Goal: Task Accomplishment & Management: Manage account settings

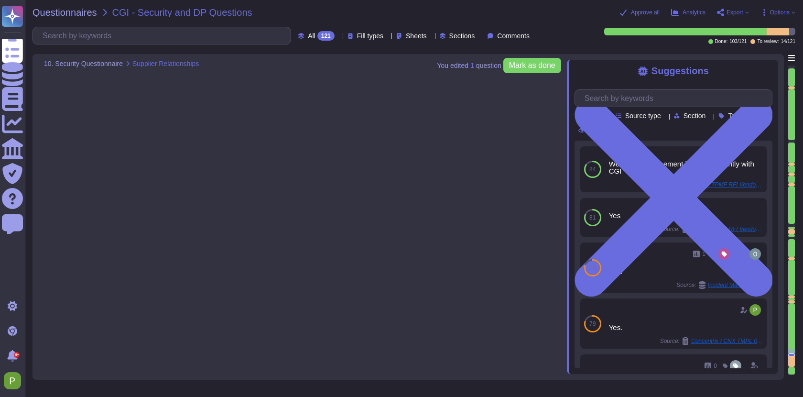
type textarea "Yes."
type textarea "Yes, there is a documented and defined process in place to ensure the managemen…"
type textarea "We have no agreement in place currently with CGI"
type textarea "All software developers receive secure development training appropriate to thei…"
type textarea "Yes, our organization has a Secure Software Development Life Cycle (SDLC) imple…"
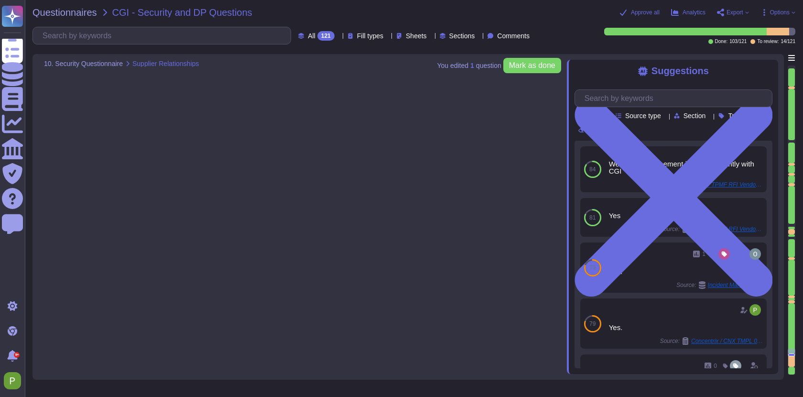
scroll to position [14169, 0]
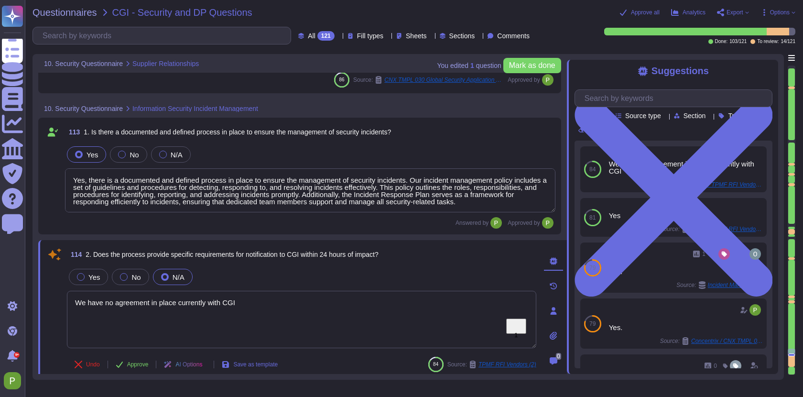
click at [294, 195] on textarea "Yes, there is a documented and defined process in place to ensure the managemen…" at bounding box center [310, 190] width 491 height 44
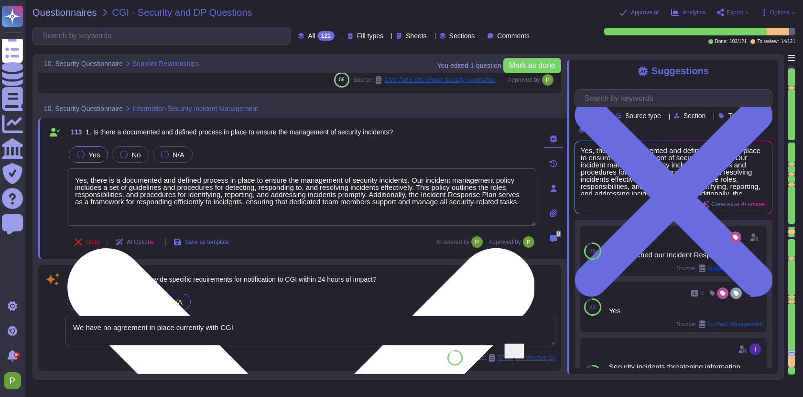
click at [294, 195] on textarea "Yes, there is a documented and defined process in place to ensure the managemen…" at bounding box center [302, 196] width 470 height 57
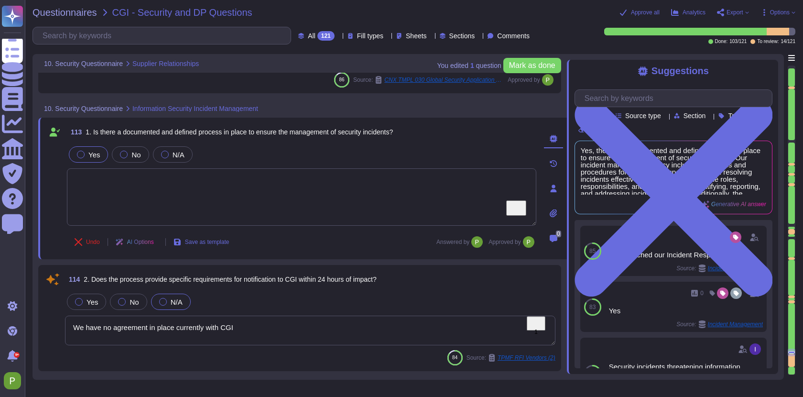
click at [257, 329] on textarea "We have no agreement in place currently with CGI" at bounding box center [310, 331] width 491 height 30
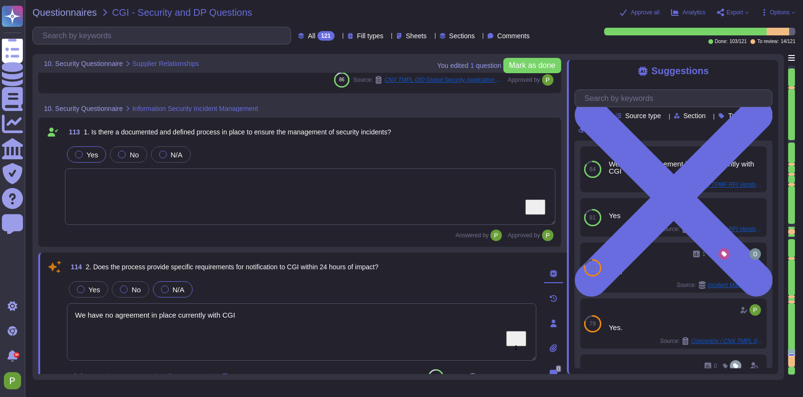
click at [211, 317] on textarea "We have no agreement in place currently with CGI" at bounding box center [302, 331] width 470 height 57
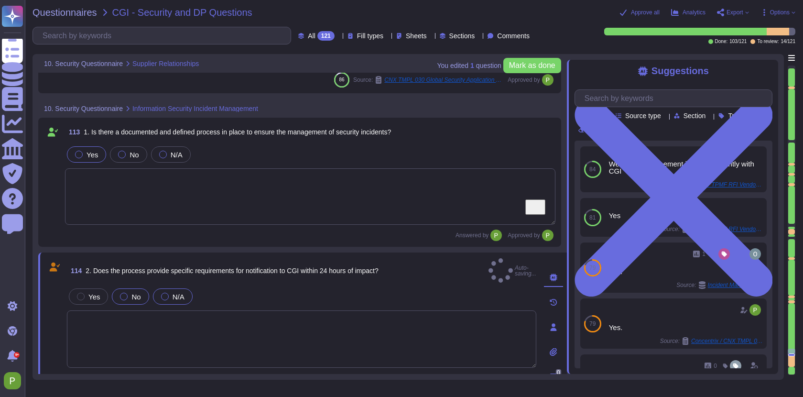
click at [121, 293] on div at bounding box center [124, 297] width 8 height 8
click at [126, 293] on div at bounding box center [124, 297] width 8 height 8
click at [122, 293] on div at bounding box center [124, 297] width 8 height 8
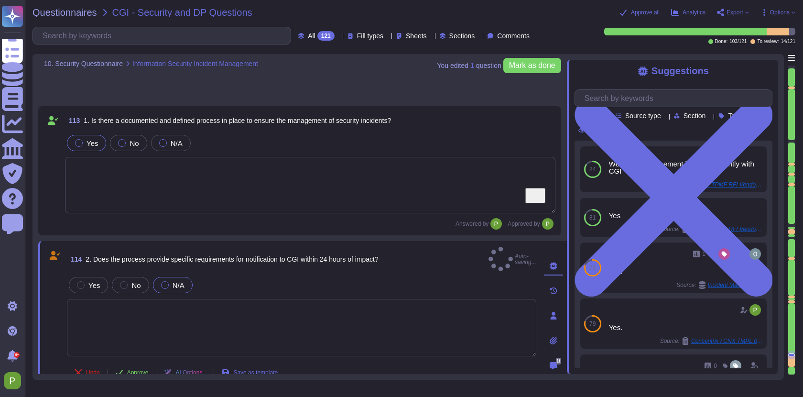
type textarea "Yes, testing and development environments are separated from production environ…"
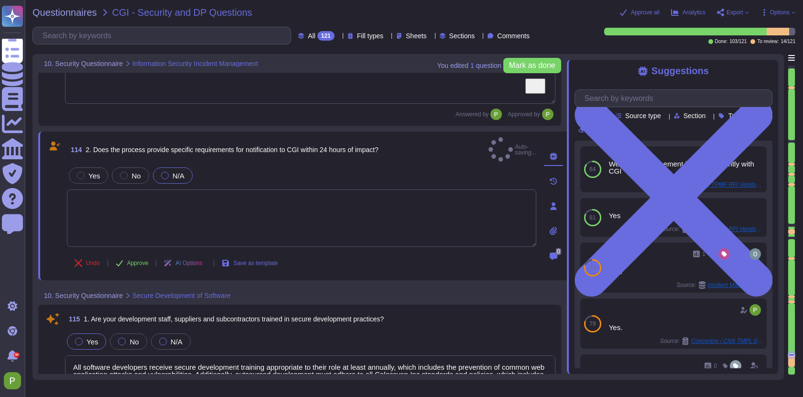
scroll to position [14278, 0]
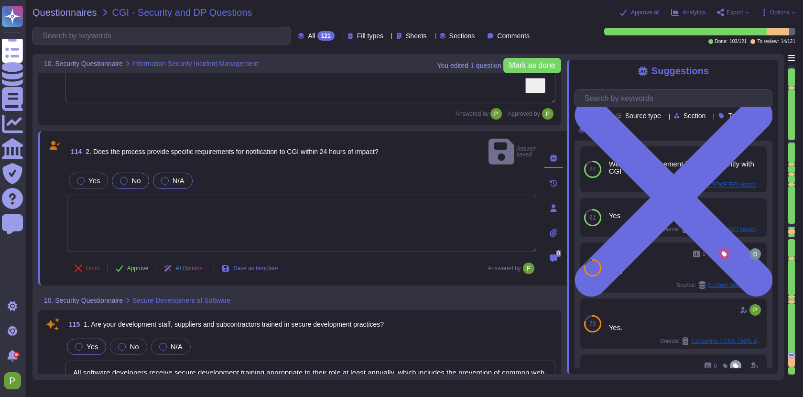
click at [124, 177] on div at bounding box center [124, 181] width 8 height 8
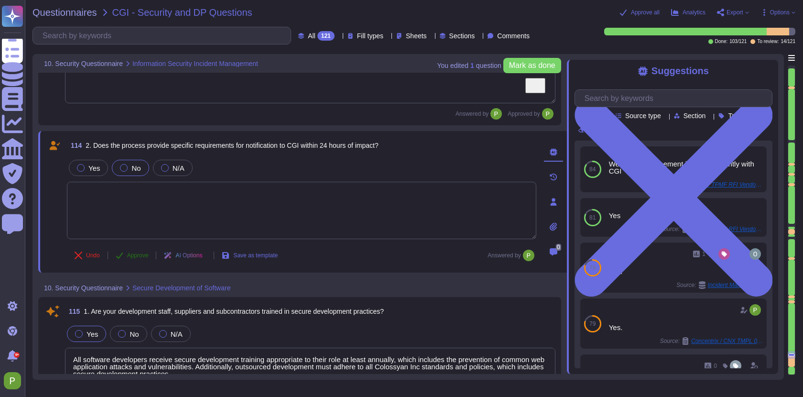
click at [139, 258] on span "Approve" at bounding box center [138, 255] width 22 height 6
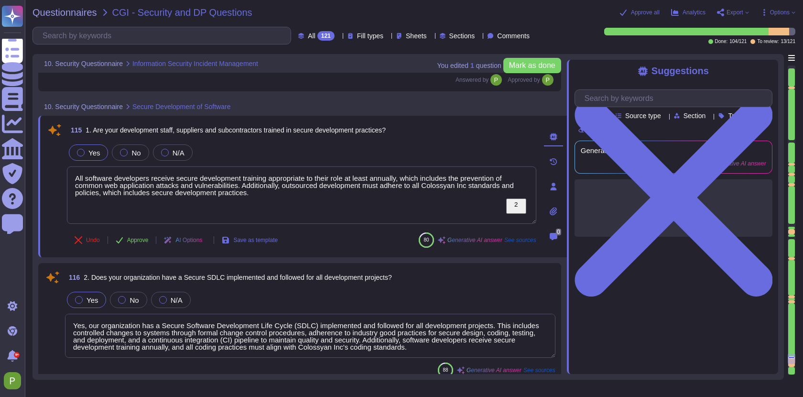
type textarea "Yes, software applications are subject to vulnerability testing. We have both a…"
type textarea "Yes, we conduct yearly external penetration tests on our software applications.…"
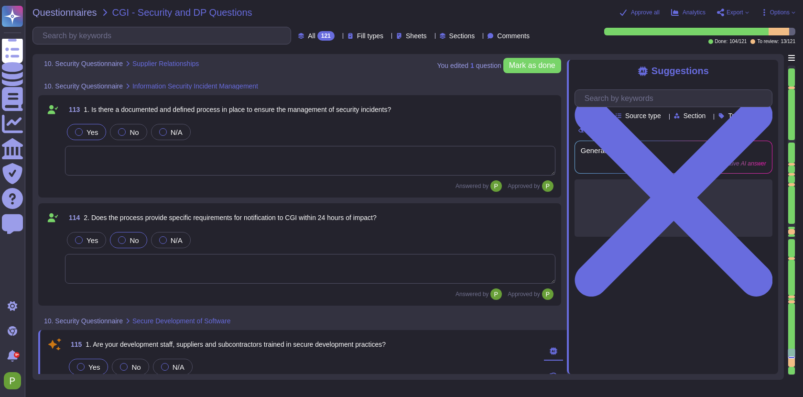
type textarea "Yes."
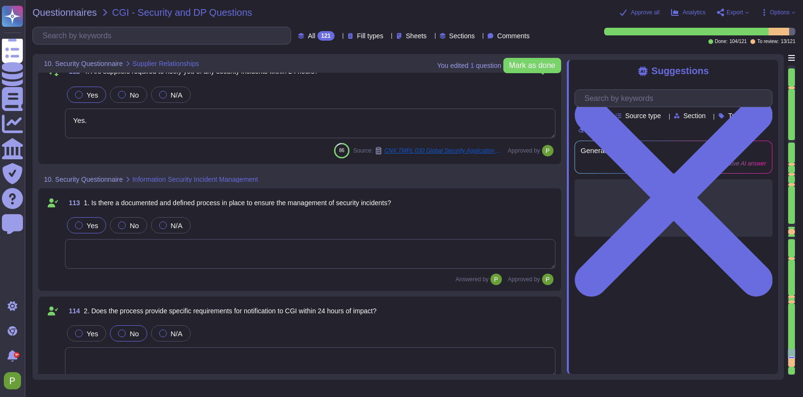
scroll to position [14070, 0]
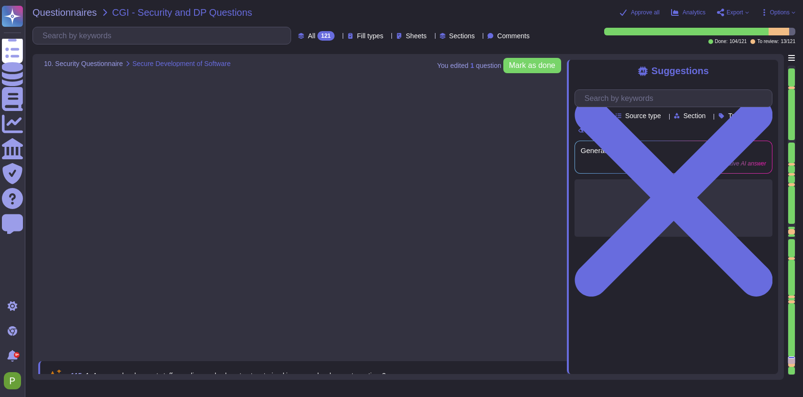
type textarea "Yes, testing and development environments are separated from production environ…"
type textarea "Yes, software applications are subject to vulnerability testing. We have both a…"
type textarea "Yes, we conduct yearly external penetration tests on our software applications.…"
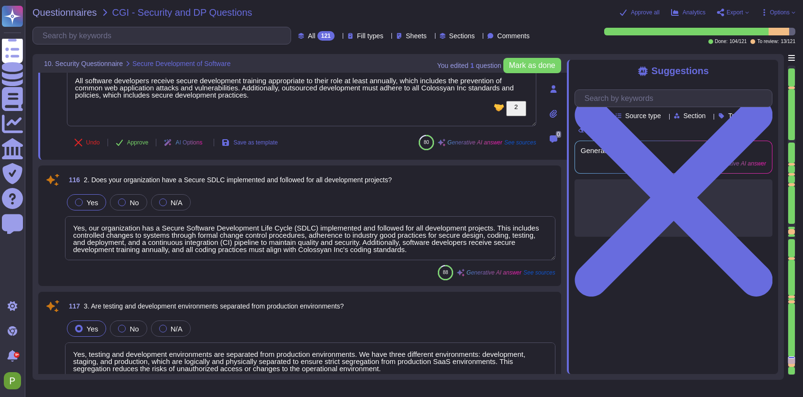
scroll to position [14479, 0]
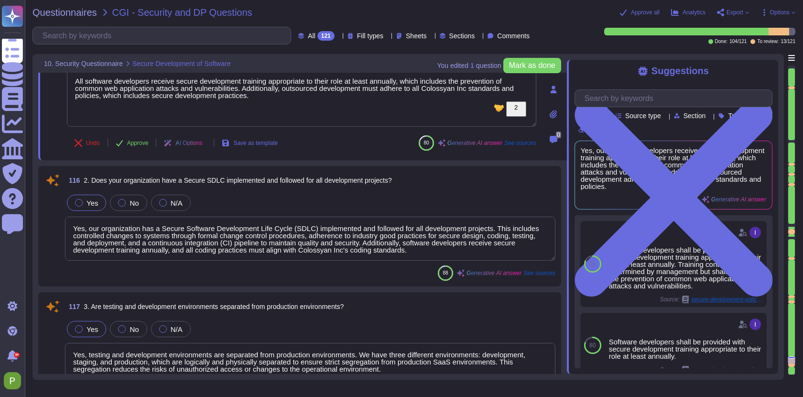
click at [269, 236] on textarea "Yes, our organization has a Secure Software Development Life Cycle (SDLC) imple…" at bounding box center [310, 239] width 491 height 44
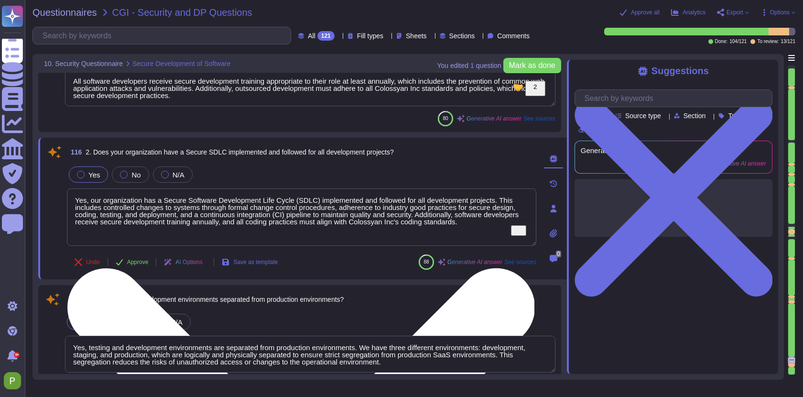
click at [269, 236] on textarea "Yes, our organization has a Secure Software Development Life Cycle (SDLC) imple…" at bounding box center [302, 216] width 470 height 57
click at [278, 213] on textarea "Yes, our organization has a Secure Software Development Life Cycle (SDLC) imple…" at bounding box center [302, 216] width 470 height 57
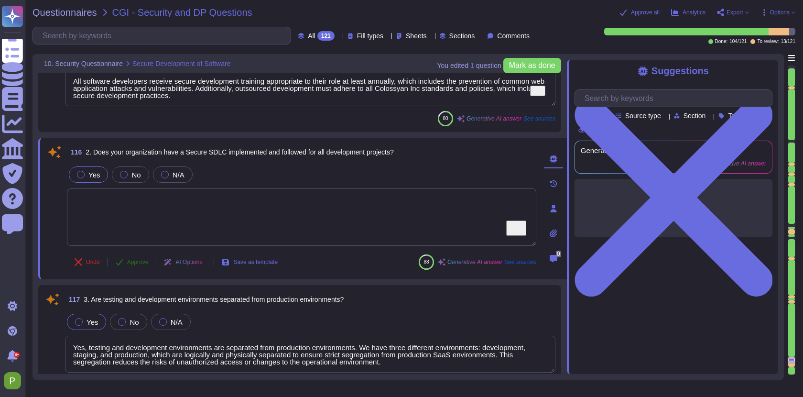
click at [133, 263] on span "Approve" at bounding box center [138, 262] width 22 height 6
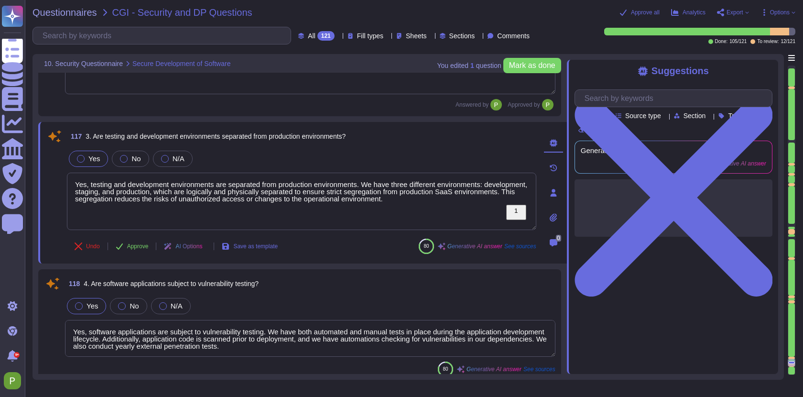
scroll to position [14668, 0]
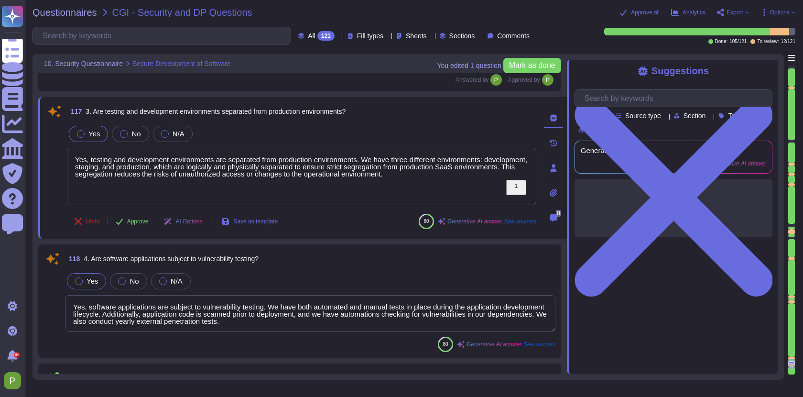
type textarea "Yes, BCP plans are tested annually at component, management, and departmental l…"
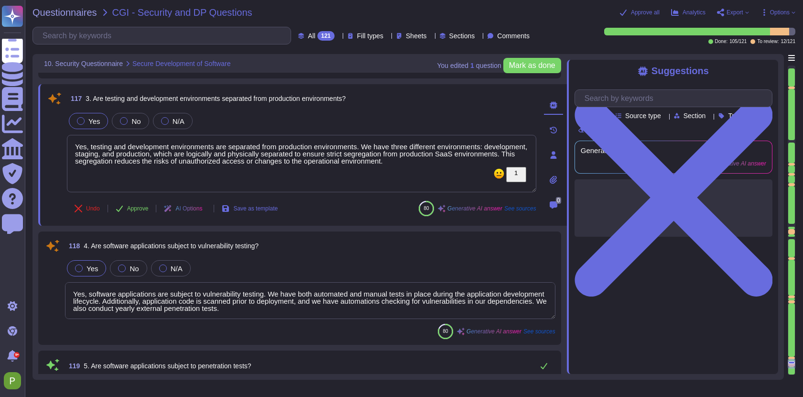
click at [284, 305] on textarea "Yes, software applications are subject to vulnerability testing. We have both a…" at bounding box center [310, 300] width 491 height 37
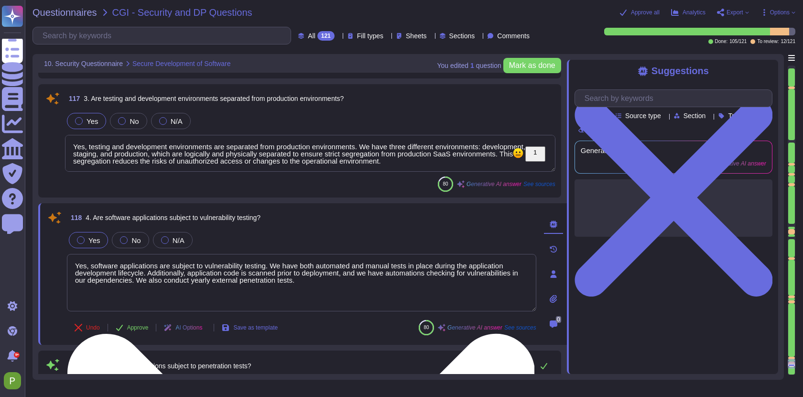
click at [284, 305] on textarea "Yes, software applications are subject to vulnerability testing. We have both a…" at bounding box center [302, 282] width 470 height 57
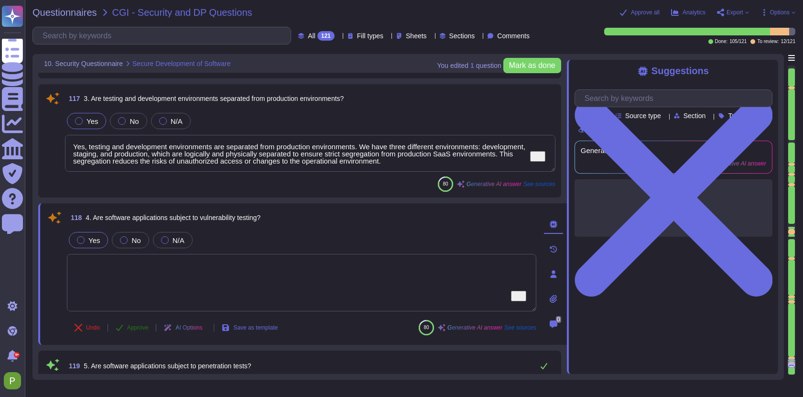
click at [142, 326] on span "Approve" at bounding box center [138, 328] width 22 height 6
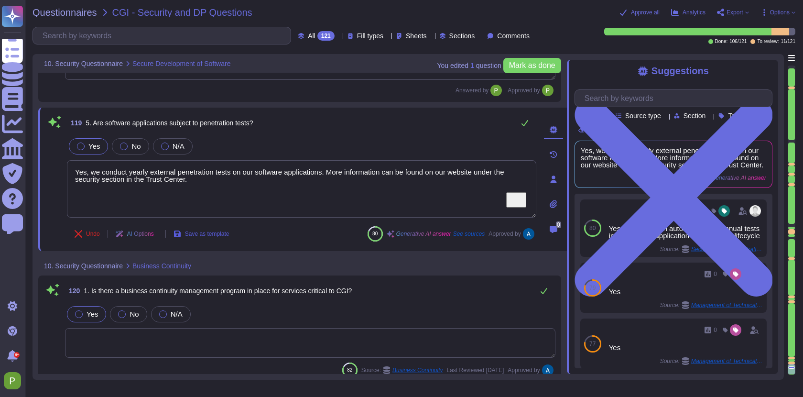
scroll to position [14910, 0]
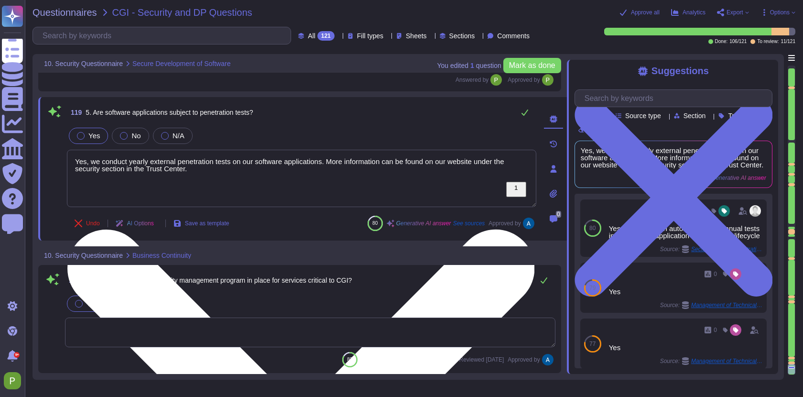
click at [200, 173] on textarea "Yes, we conduct yearly external penetration tests on our software applications.…" at bounding box center [302, 178] width 470 height 57
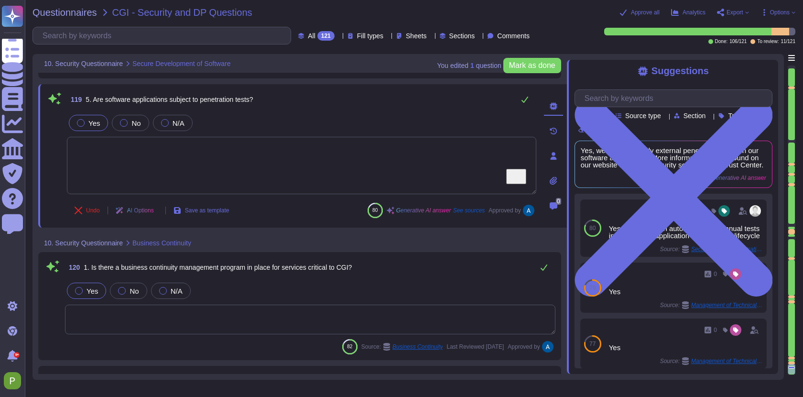
click at [255, 220] on div "Undo AI Options Save as template 80 Generative AI answer See sources Approved by" at bounding box center [302, 210] width 470 height 23
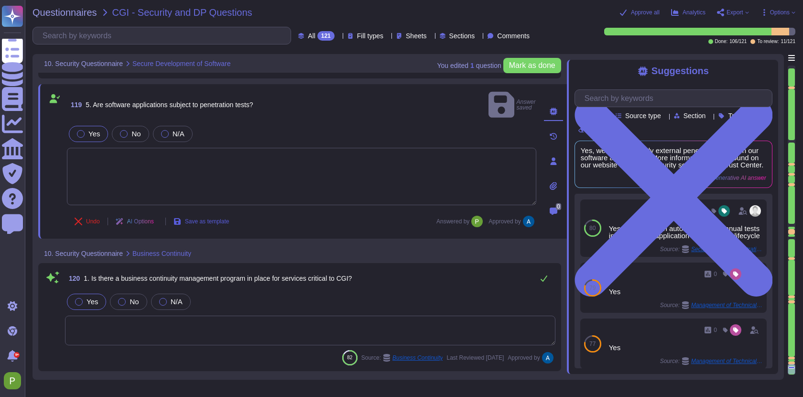
click at [229, 218] on span "Save as template" at bounding box center [207, 221] width 44 height 6
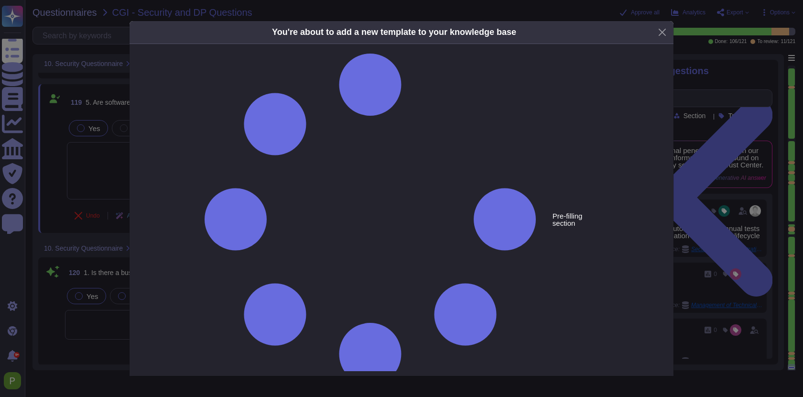
type textarea "5. Are software applications subject to penetration tests?"
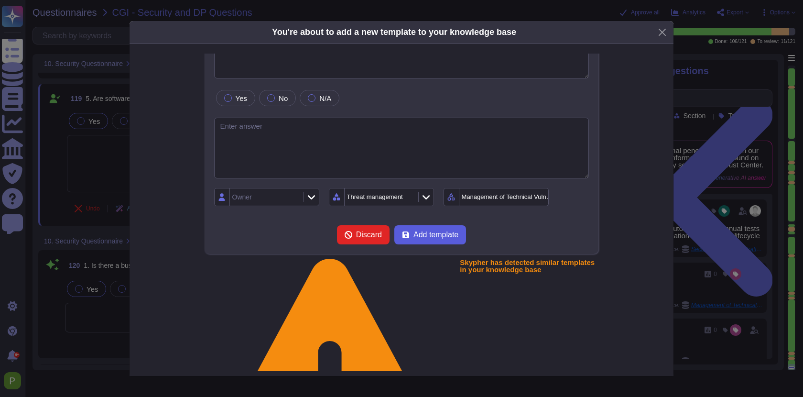
scroll to position [40, 0]
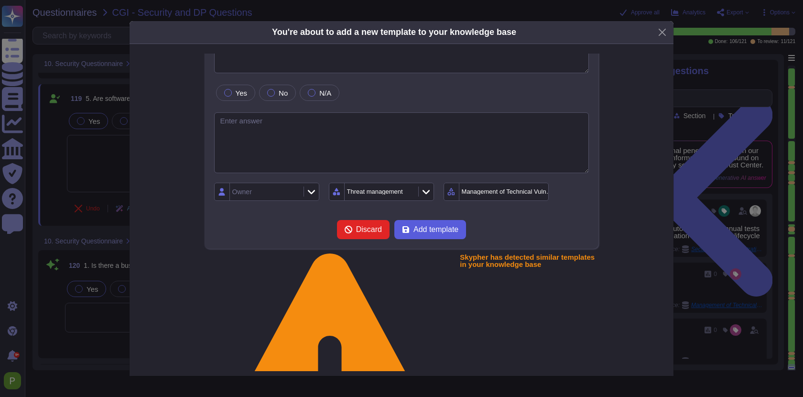
click at [444, 232] on span "Add template" at bounding box center [436, 230] width 45 height 8
click at [338, 154] on textarea "To enrich screen reader interactions, please activate Accessibility in Grammarl…" at bounding box center [401, 142] width 375 height 61
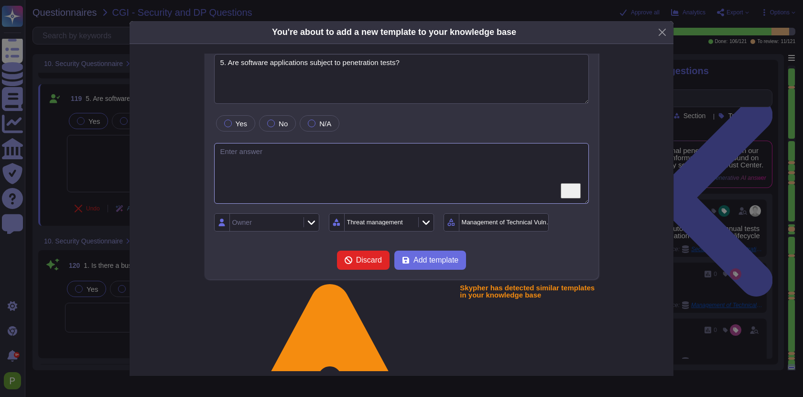
scroll to position [0, 0]
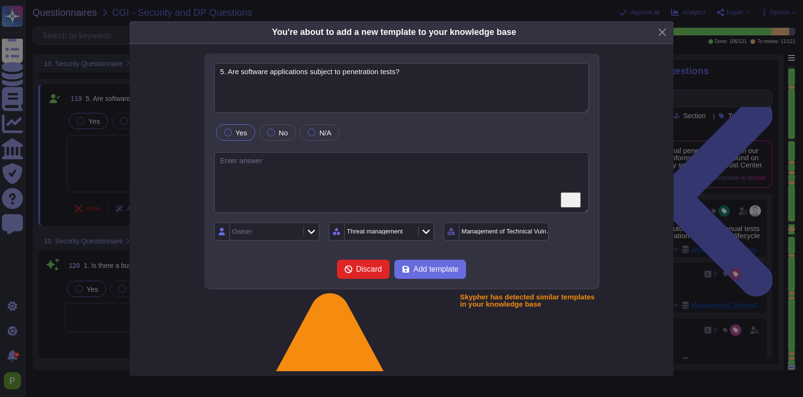
click at [233, 132] on label "Yes" at bounding box center [235, 133] width 23 height 8
click at [424, 271] on span "Add template" at bounding box center [436, 269] width 45 height 8
click at [377, 183] on textarea "To enrich screen reader interactions, please activate Accessibility in Grammarl…" at bounding box center [401, 182] width 375 height 61
type textarea "Yes."
click at [444, 269] on span "Add template" at bounding box center [436, 269] width 45 height 8
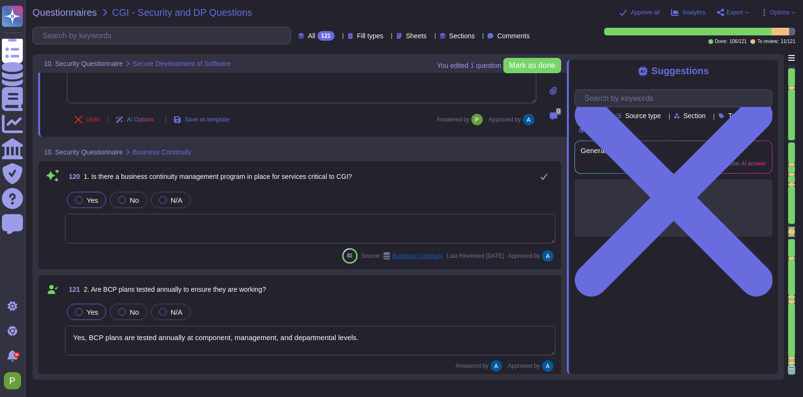
scroll to position [14997, 0]
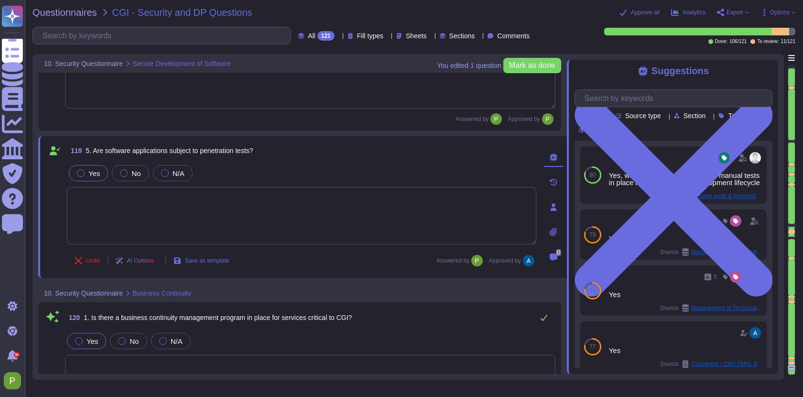
type textarea "Yes, testing and development environments are separated from production environ…"
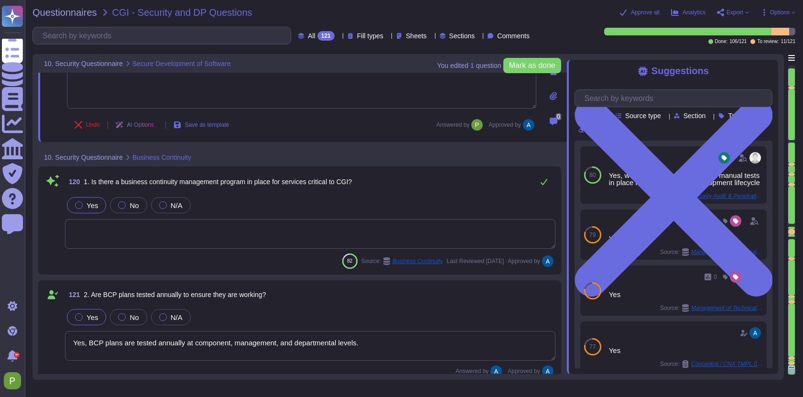
scroll to position [14970, 0]
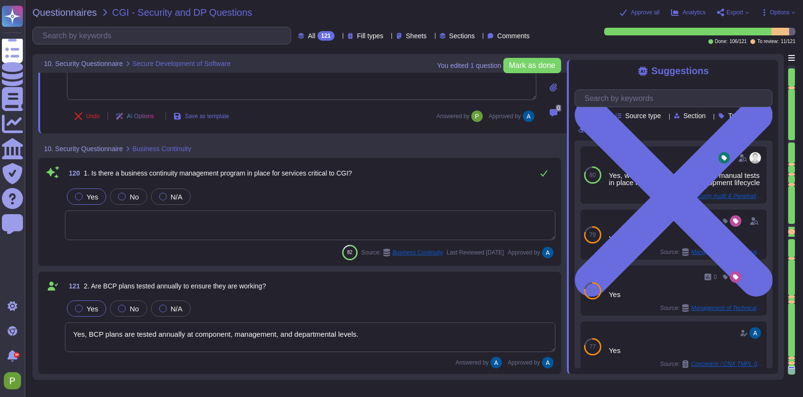
click at [198, 227] on textarea at bounding box center [310, 225] width 491 height 30
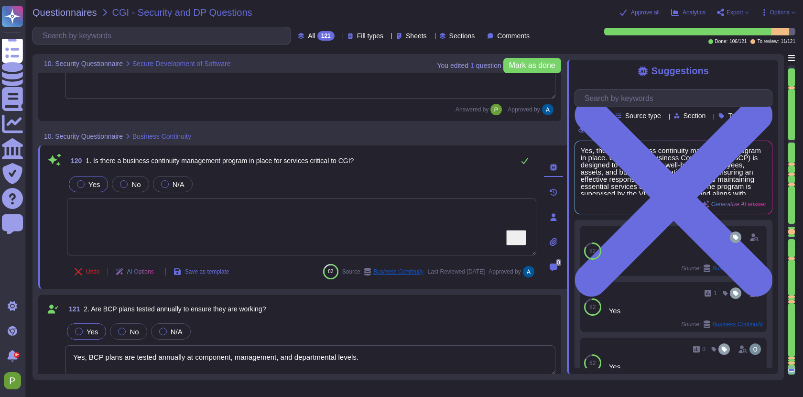
scroll to position [14993, 0]
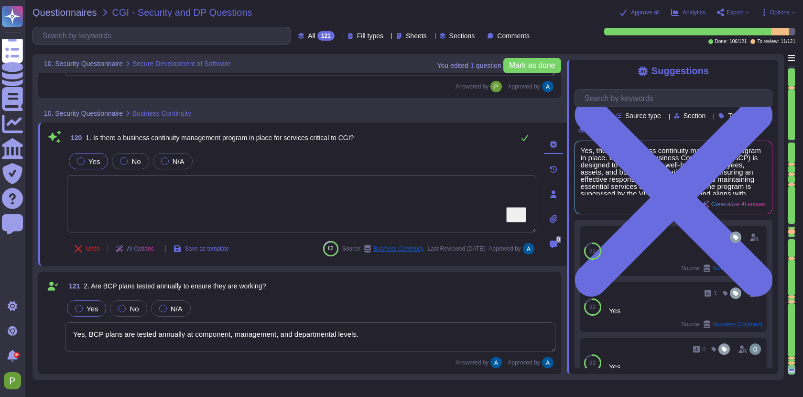
click at [792, 164] on div at bounding box center [791, 164] width 7 height 2
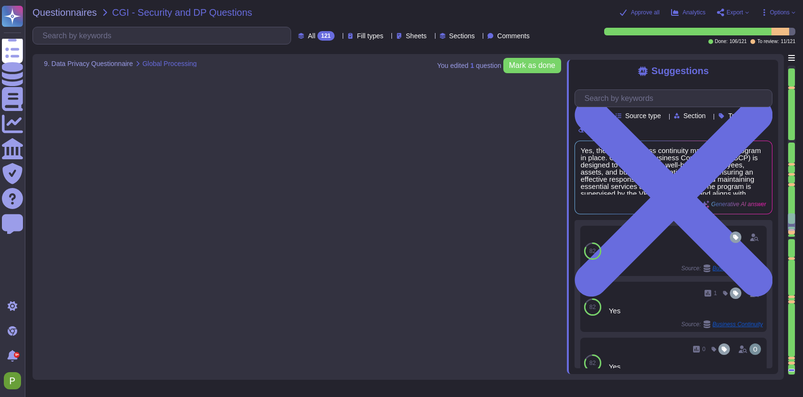
type textarea "No."
type textarea "Colossyan cloud service provider is AWS Data center is located in [GEOGRAPHIC_D…"
type textarea "We utilize our proprietary AI service, which is distinct from high-risk LLM sol…"
type textarea "Accuracy, biases, hallucinations and ethics are not applicable in our AI video …"
type textarea "The solution controls data source and quality through a rigorous QA process tha…"
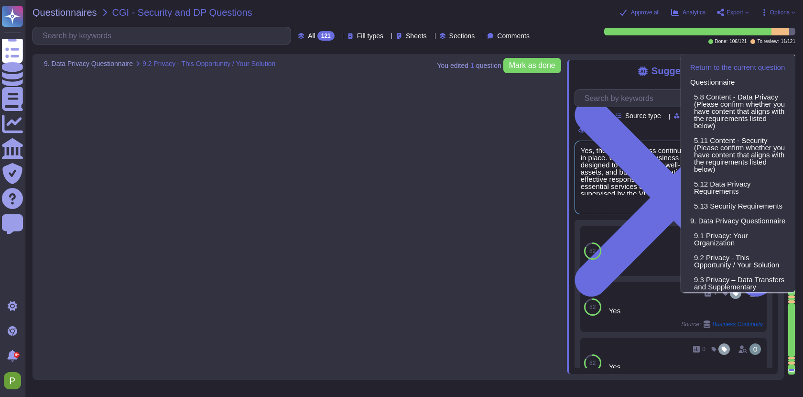
type textarea "Colossyan is a creative video generation tool. Users can chose to upload any ki…"
type textarea "The categories of personal data that would be processed by our solution include…"
type textarea "GDPR"
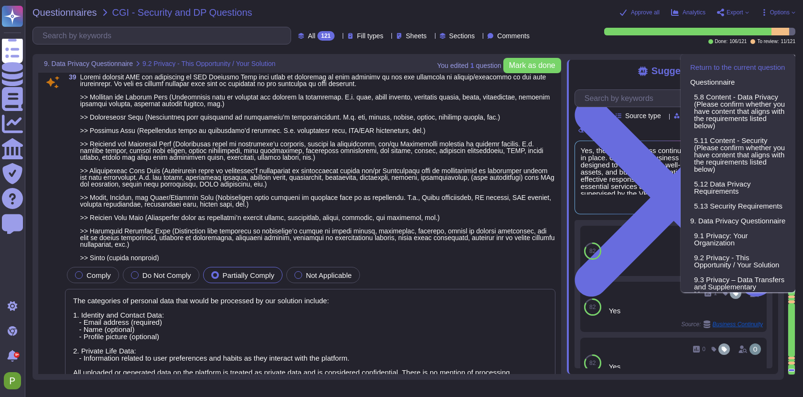
scroll to position [4923, 0]
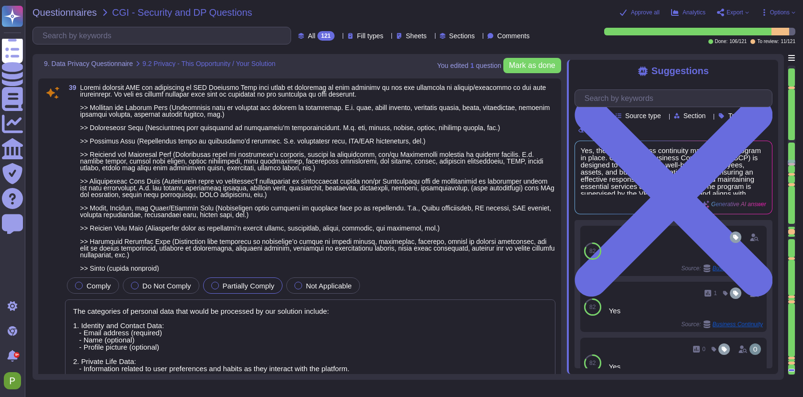
click at [793, 87] on div at bounding box center [791, 88] width 7 height 2
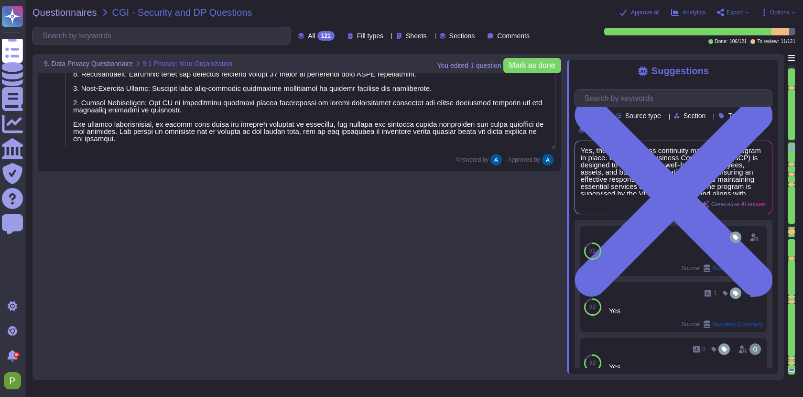
type textarea "Colossyan's internal privacy organization is structured with a Compliance repre…"
type textarea "[US_STATE] Filing Number: 5944819"
type textarea "Colossyan has implemented a mandatory internal Data Privacy training program fo…"
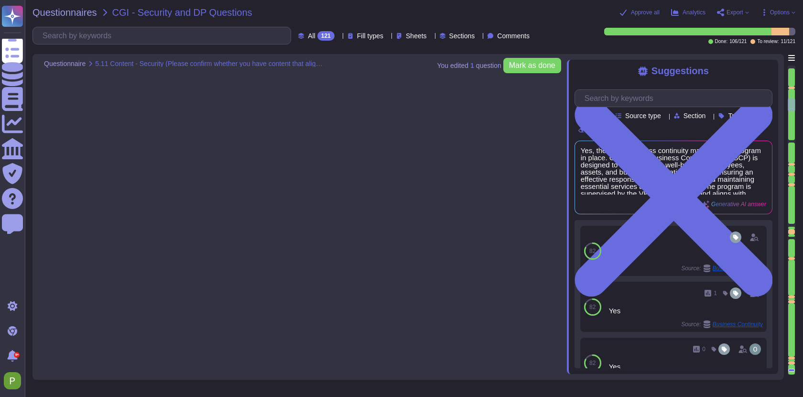
scroll to position [899, 0]
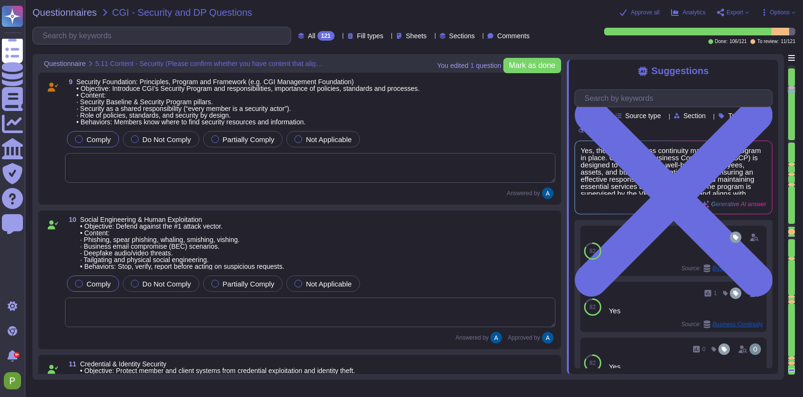
click at [200, 169] on textarea at bounding box center [310, 168] width 491 height 30
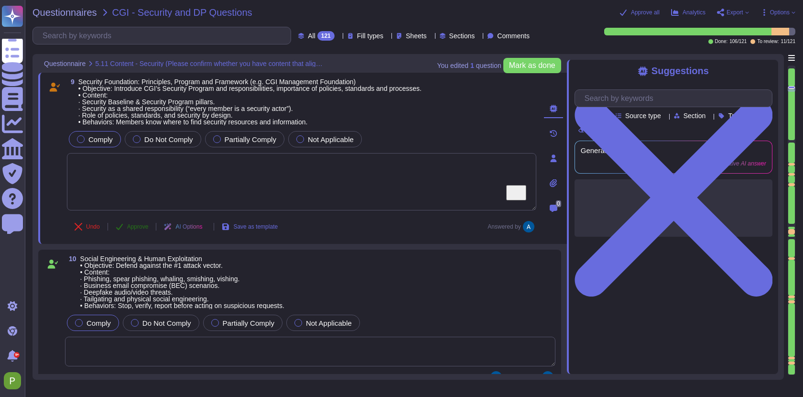
click at [135, 227] on span "Approve" at bounding box center [138, 227] width 22 height 6
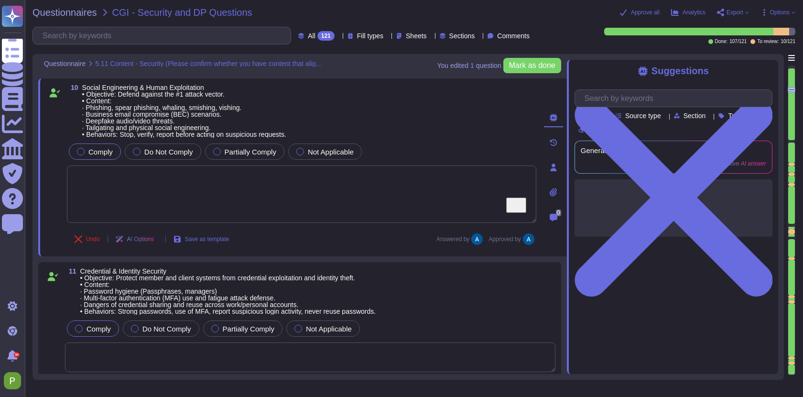
click at [791, 165] on div at bounding box center [791, 164] width 7 height 2
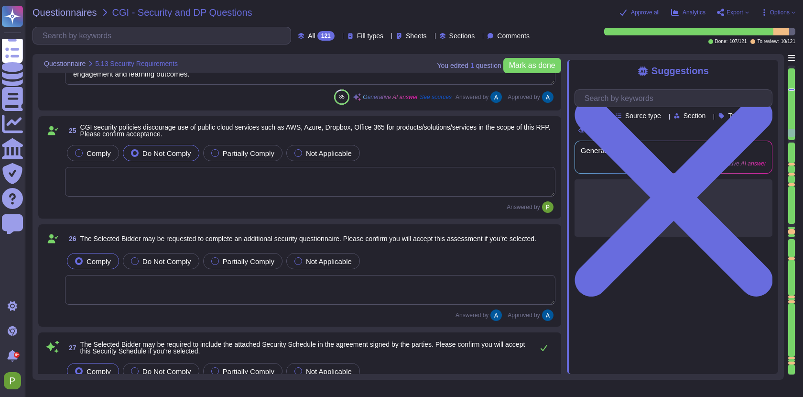
type textarea "Colossyan's internal privacy organization is structured with a Compliance repre…"
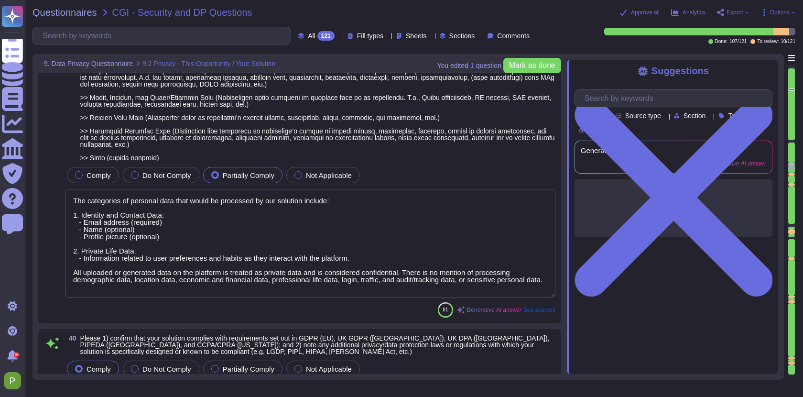
type textarea "Colossyan is a creative video generation tool. Users can chose to upload any ki…"
type textarea "The categories of personal data that would be processed by our solution include…"
type textarea "GDPR"
type textarea "Colossyan applies several technical and organizational measures (TOMs) to prote…"
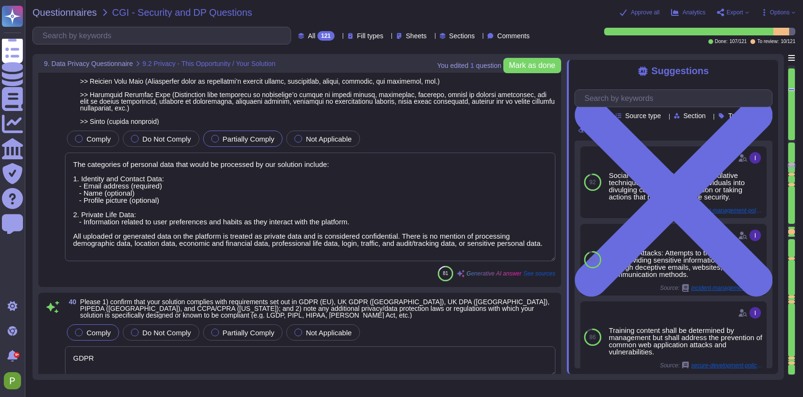
scroll to position [5296, 0]
type textarea "Colossyan applies several technical and organizational measures (TOMs) to prote…"
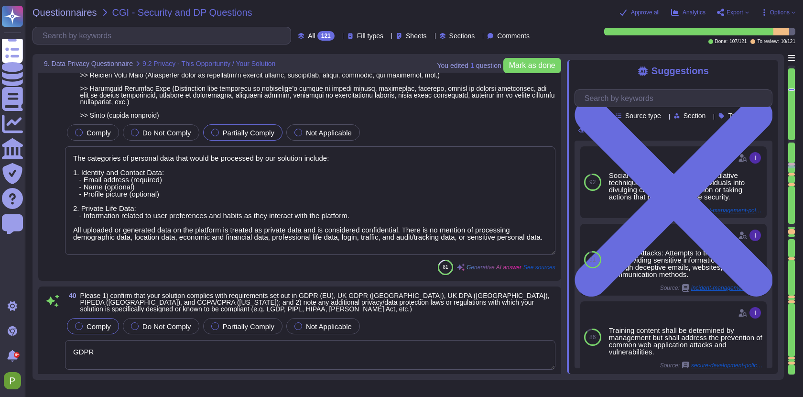
click at [152, 227] on textarea "The categories of personal data that would be processed by our solution include…" at bounding box center [310, 200] width 491 height 109
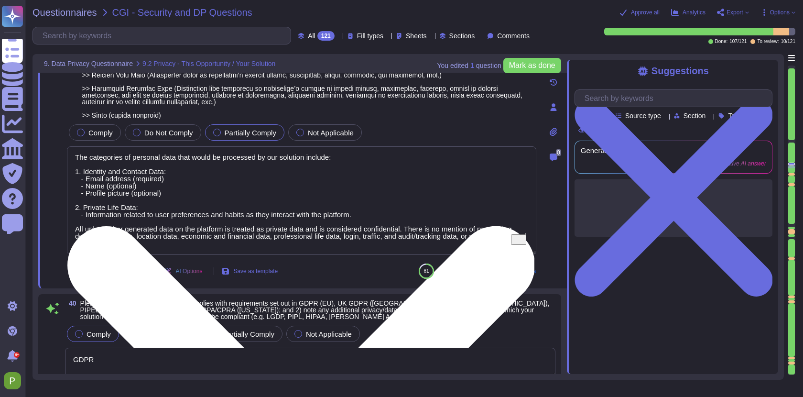
type textarea "Colossyan applies several technical and organizational measures (TOMs) to prote…"
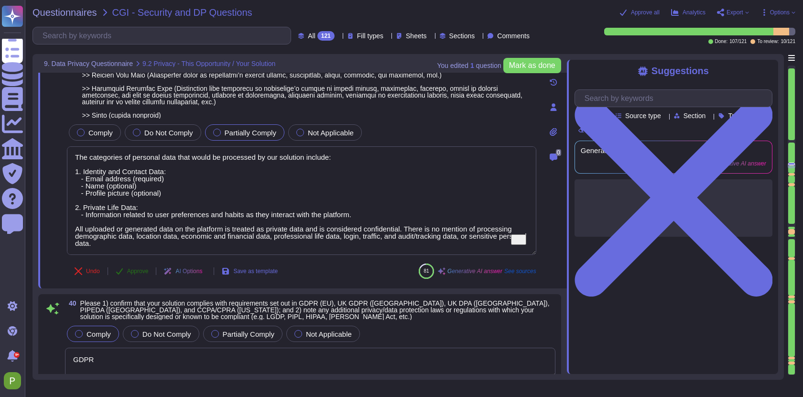
click at [132, 274] on span "Approve" at bounding box center [138, 271] width 22 height 6
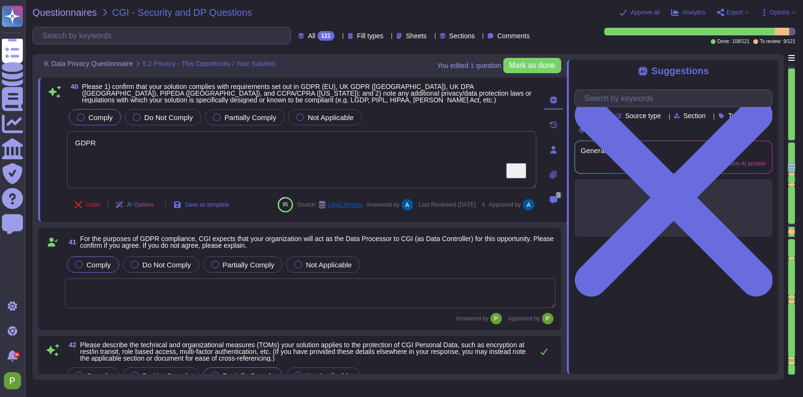
click at [793, 175] on div at bounding box center [791, 174] width 7 height 2
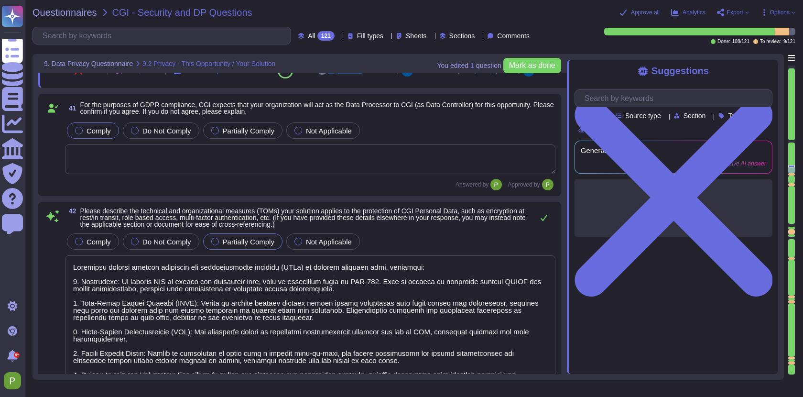
type textarea "Our solution supports and responds to data subjects exercising their rights thr…"
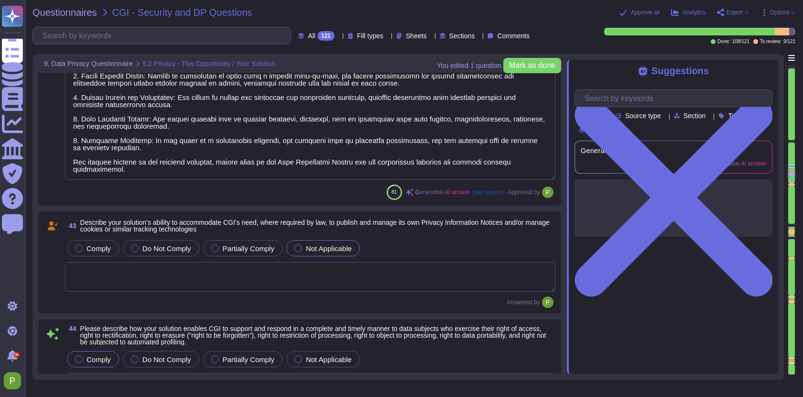
scroll to position [6056, 0]
type textarea "1) User access to personal data is controlled through a comprehensive access an…"
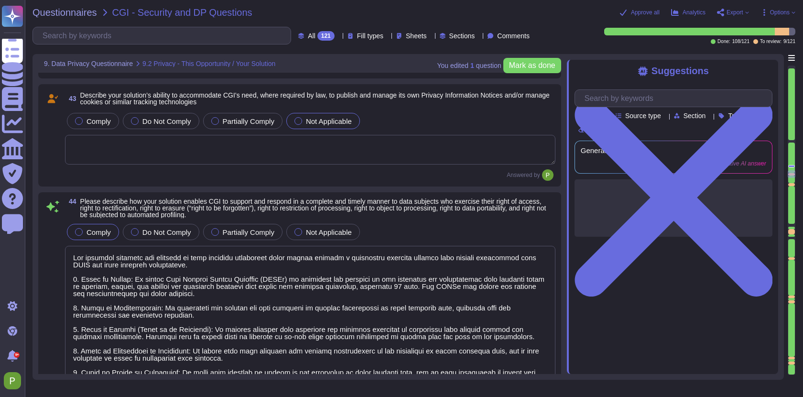
click at [137, 152] on textarea "To enrich screen reader interactions, please activate Accessibility in Grammarl…" at bounding box center [310, 150] width 491 height 30
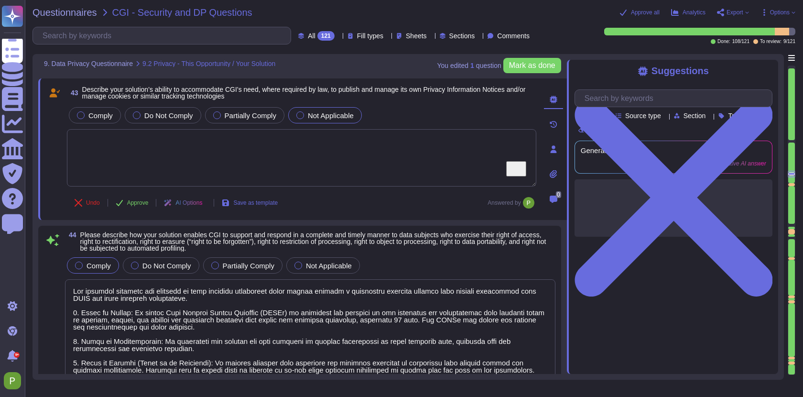
type textarea "1) User access to personal data is controlled through a comprehensive access an…"
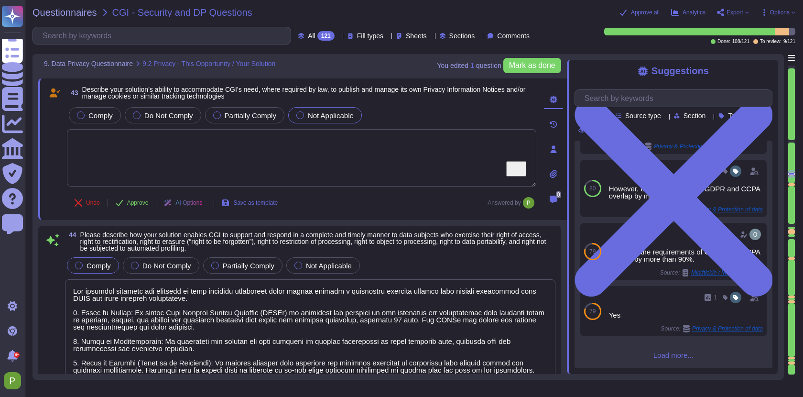
scroll to position [0, 0]
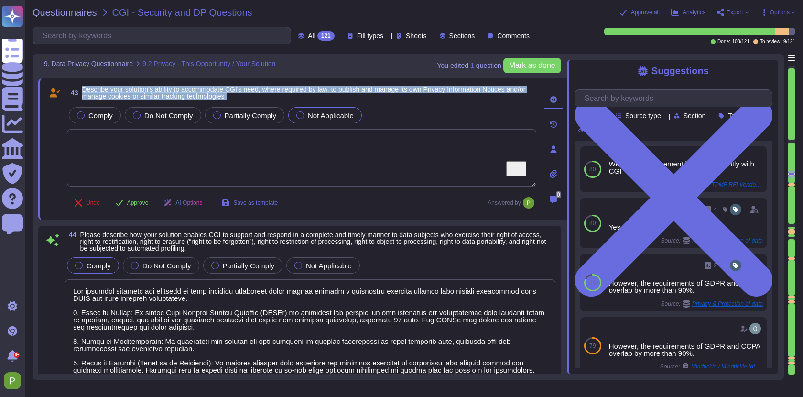
drag, startPoint x: 85, startPoint y: 89, endPoint x: 280, endPoint y: 103, distance: 195.6
click at [280, 103] on div "43 Describe your solution’s ability to accommodate CGI’s need, where required b…" at bounding box center [291, 149] width 491 height 130
click at [155, 113] on span "Do Not Comply" at bounding box center [168, 115] width 49 height 8
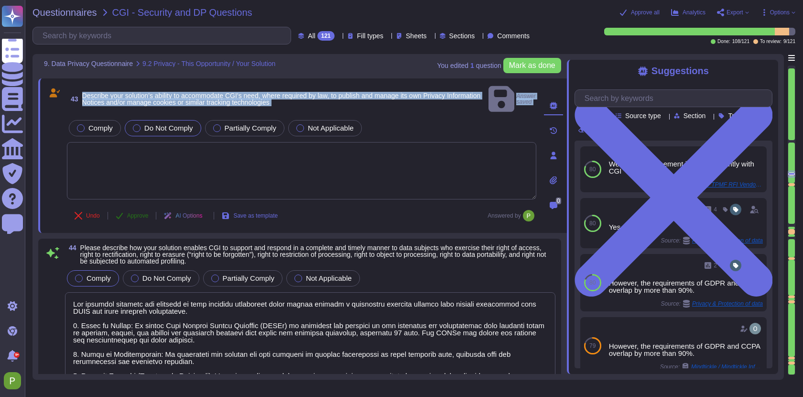
click at [137, 213] on span "Approve" at bounding box center [138, 216] width 22 height 6
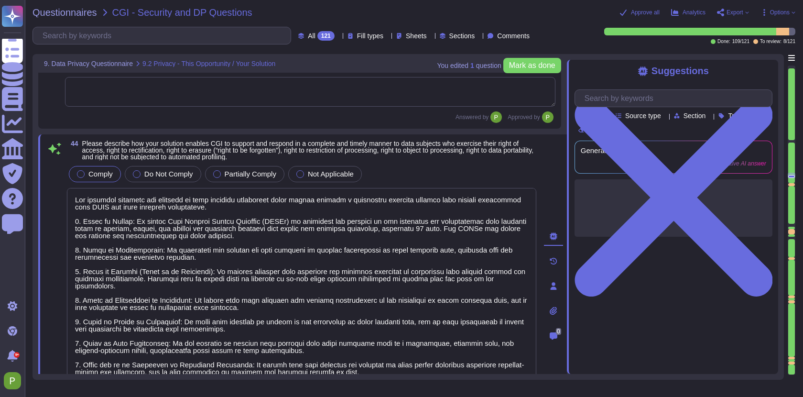
type textarea "Colossyan has incorporated "Privacy by Design and Default" principles through s…"
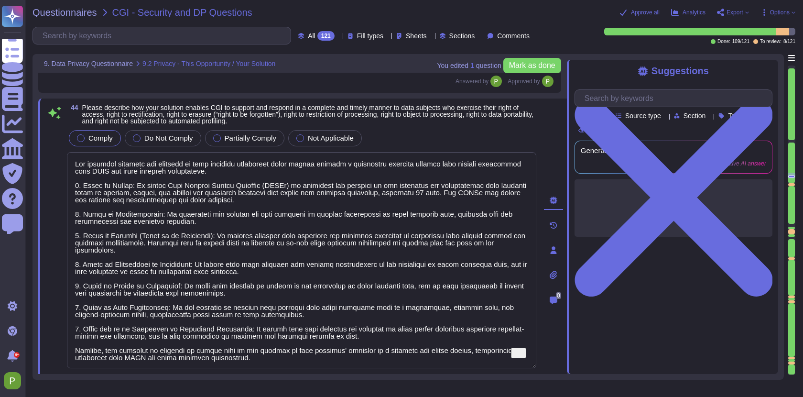
scroll to position [6158, 0]
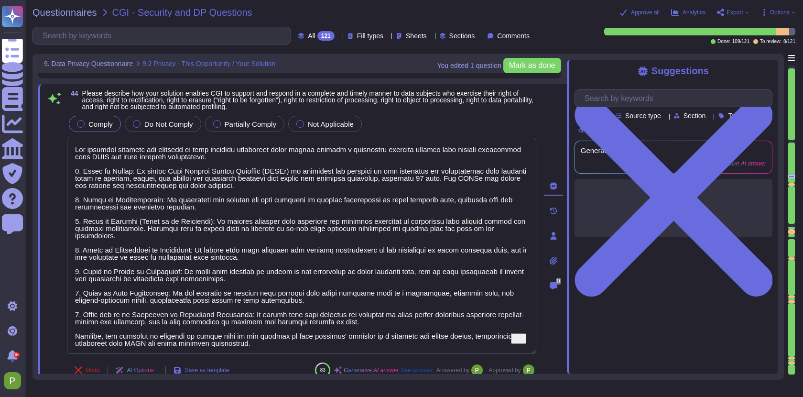
click at [790, 184] on div at bounding box center [791, 184] width 7 height 2
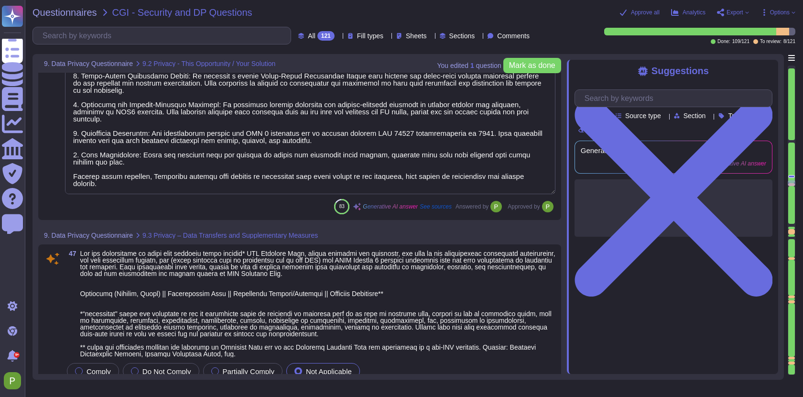
type textarea "We have no agreement in place currently with CGI"
type textarea "Documentation is available and downloadable from Colossyan Trust Center: [URL][…"
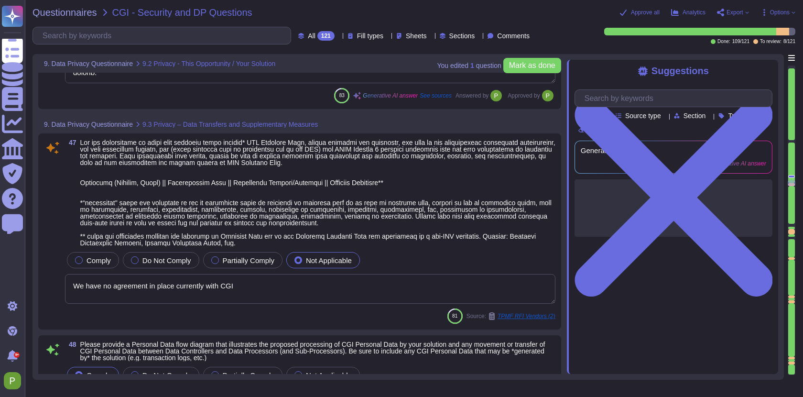
scroll to position [6932, 0]
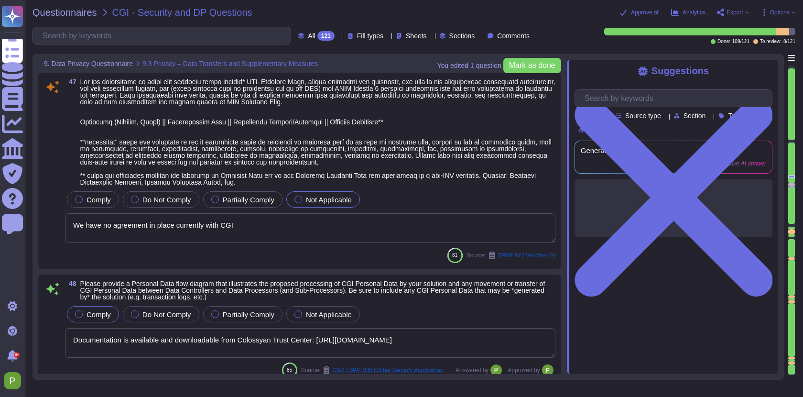
click at [138, 233] on textarea "We have no agreement in place currently with CGI" at bounding box center [310, 228] width 491 height 30
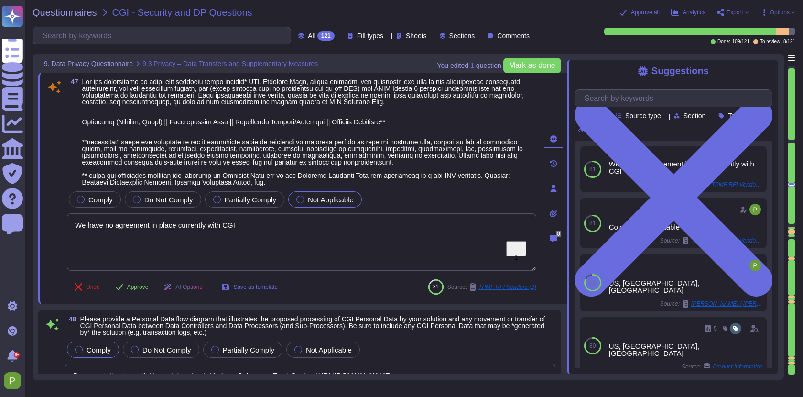
drag, startPoint x: 296, startPoint y: 227, endPoint x: 41, endPoint y: 221, distance: 255.4
click at [42, 221] on div "47 Comply Do Not Comply Partially Comply Not Applicable We have no agreement in…" at bounding box center [302, 188] width 529 height 231
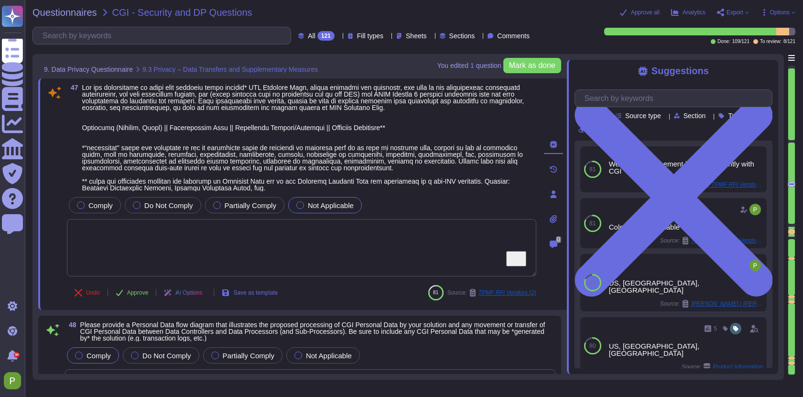
type textarea "Colossyan has incorporated "Privacy by Design and Default" principles through s…"
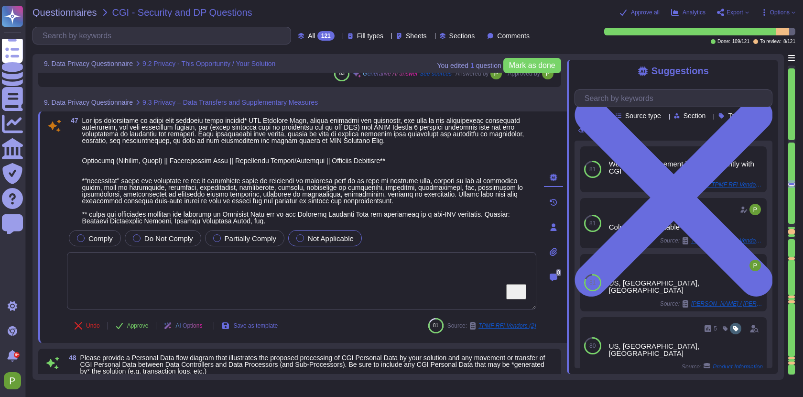
scroll to position [6896, 0]
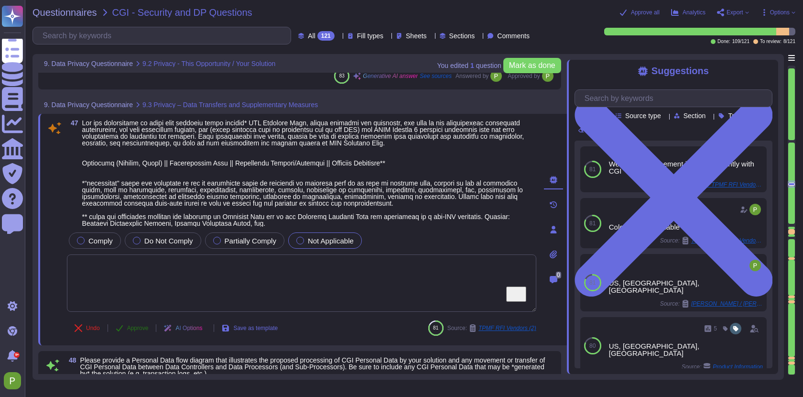
click at [133, 329] on div "47 Comply Do Not Comply Partially Comply Not Applicable Undo Approve AI Options…" at bounding box center [291, 230] width 491 height 220
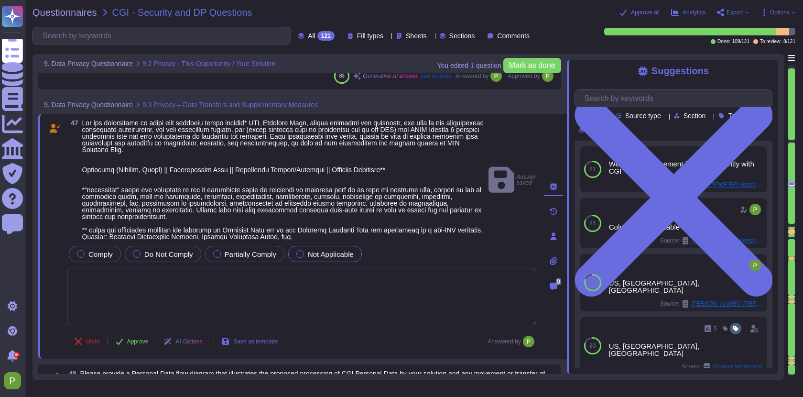
click at [790, 224] on div at bounding box center [791, 225] width 7 height 2
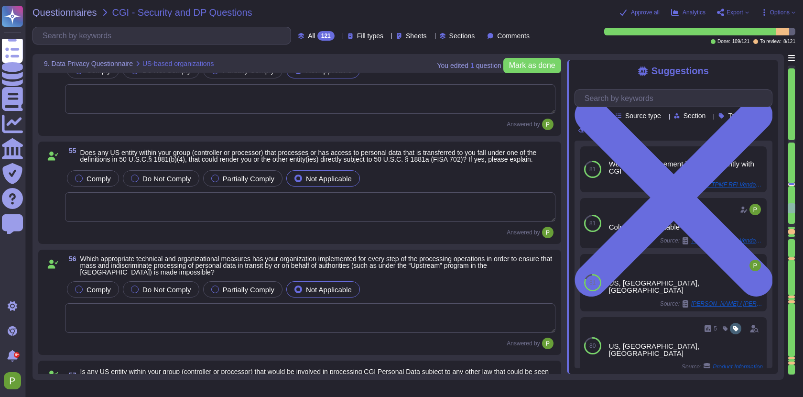
type textarea "No."
type textarea "Confirmed."
type textarea "No."
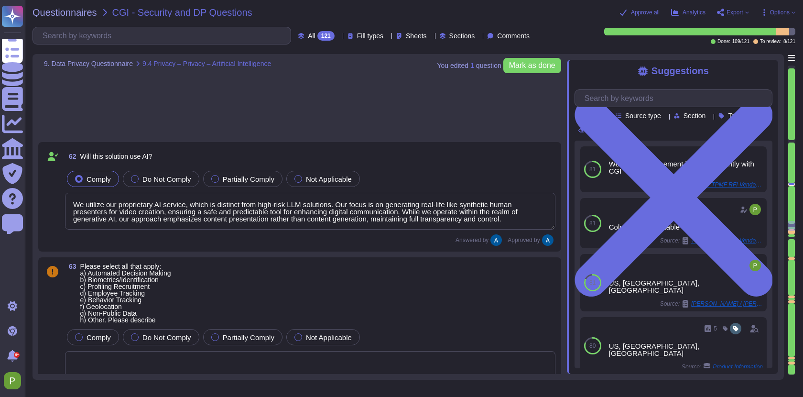
type textarea "We utilize our proprietary AI service, which is distinct from high-risk LLM sol…"
type textarea "Accuracy, biases, hallucinations and ethics are not applicable in our AI video …"
type textarea "The solution controls data source and quality through a rigorous QA process tha…"
type textarea "The training data is collected in our recording studio in [GEOGRAPHIC_DATA], an…"
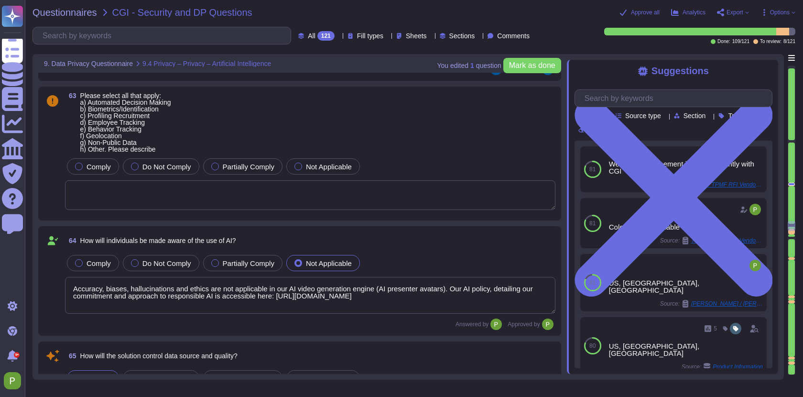
scroll to position [8812, 0]
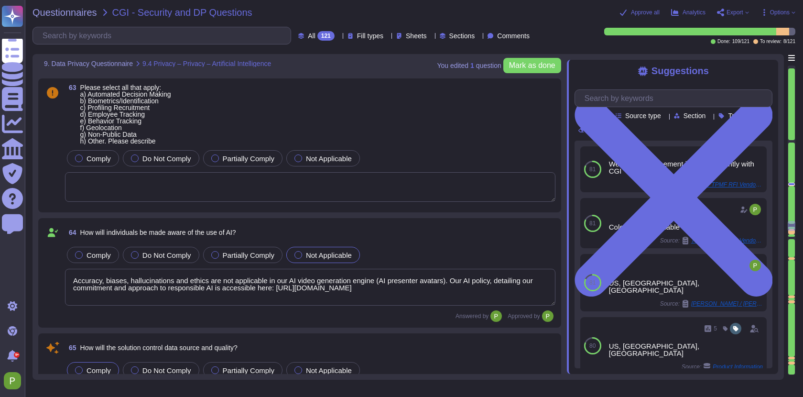
type textarea "If production customer data is approved for use in development or testing, it s…"
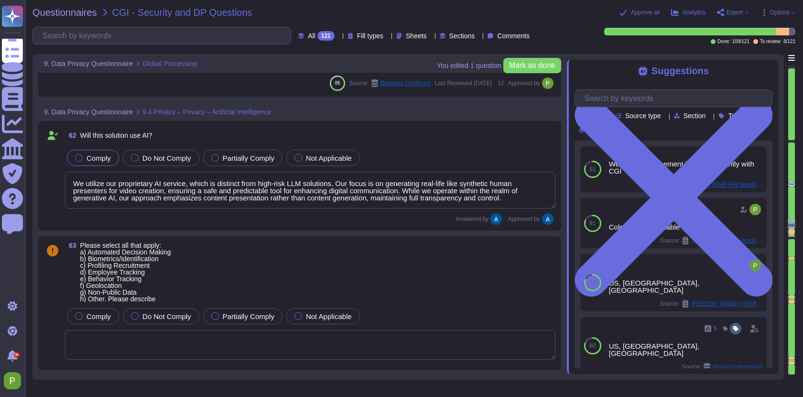
type textarea "No."
type textarea "Colossyan cloud service provider is AWS Data center is located in [GEOGRAPHIC_D…"
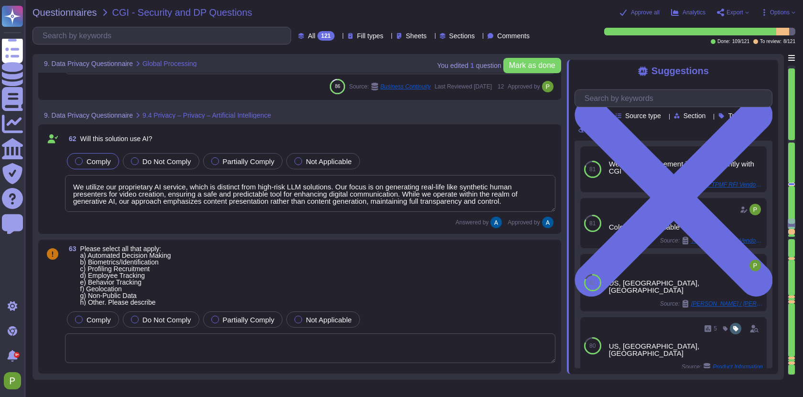
scroll to position [8670, 0]
click at [298, 315] on div at bounding box center [299, 319] width 8 height 8
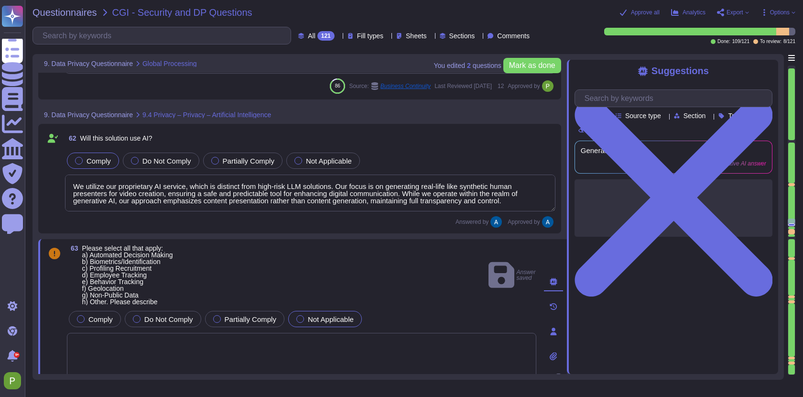
click at [452, 191] on textarea "We utilize our proprietary AI service, which is distinct from high-risk LLM sol…" at bounding box center [310, 193] width 491 height 37
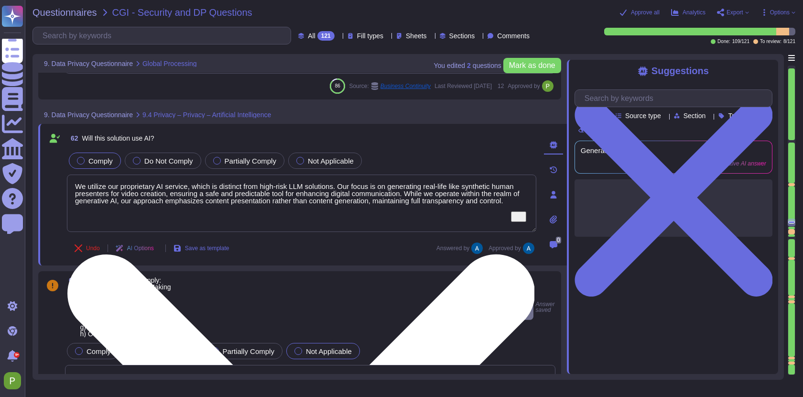
click at [452, 191] on textarea "We utilize our proprietary AI service, which is distinct from high-risk LLM sol…" at bounding box center [302, 203] width 470 height 57
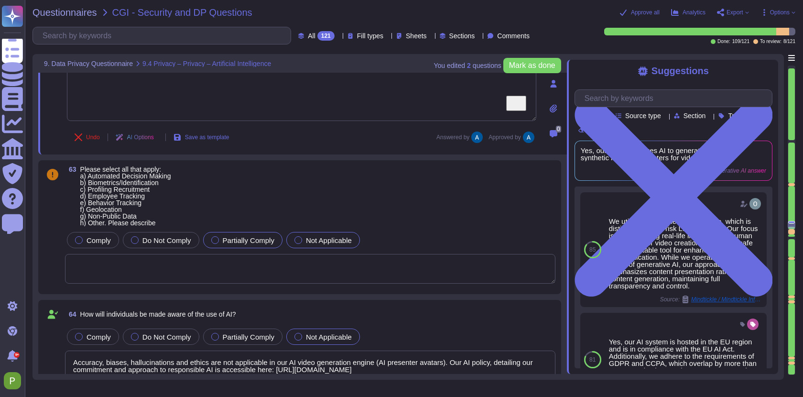
type textarea "The training data is collected in our recording studio in [GEOGRAPHIC_DATA], an…"
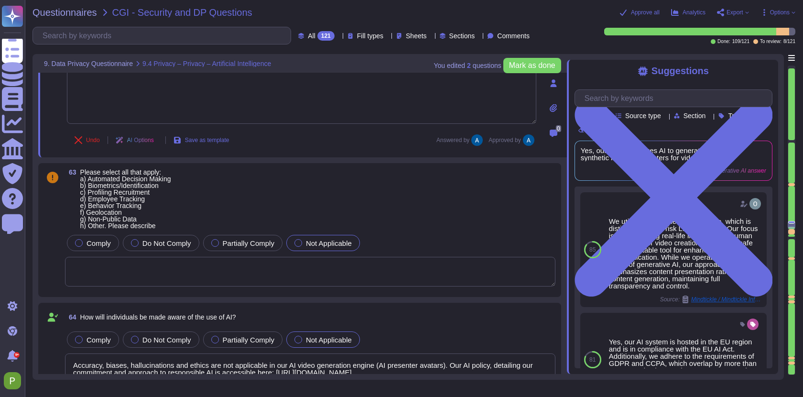
click at [236, 267] on textarea "To enrich screen reader interactions, please activate Accessibility in Grammarl…" at bounding box center [310, 272] width 491 height 30
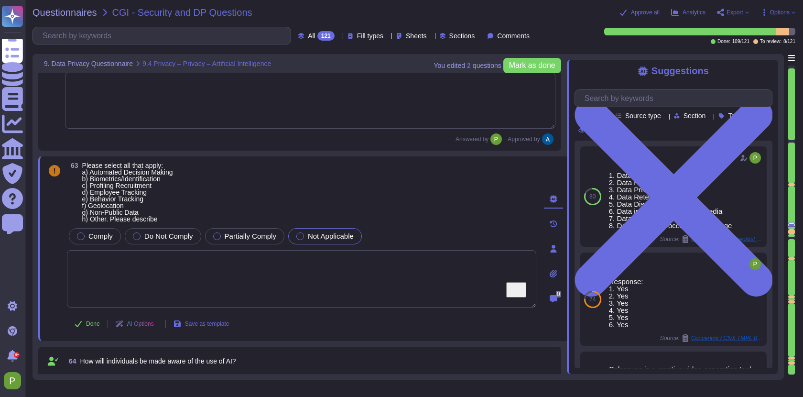
paste textarea "We utilize our proprietary AI service, which is distinct from high-risk LLM sol…"
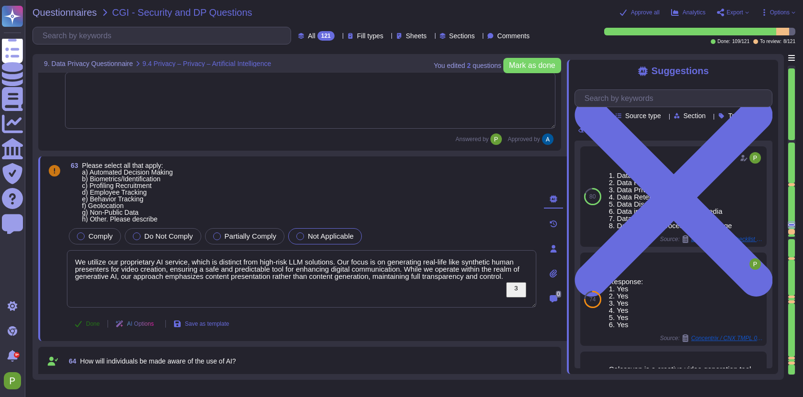
type textarea "We utilize our proprietary AI service, which is distinct from high-risk LLM sol…"
click at [92, 321] on span "Done" at bounding box center [93, 324] width 14 height 6
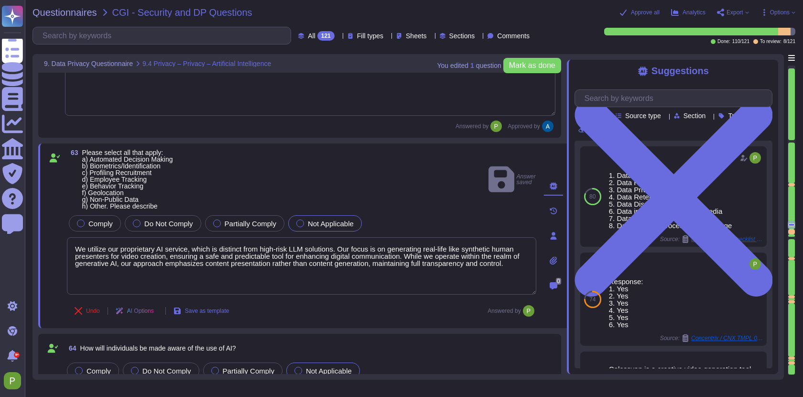
click at [791, 185] on div at bounding box center [791, 184] width 7 height 2
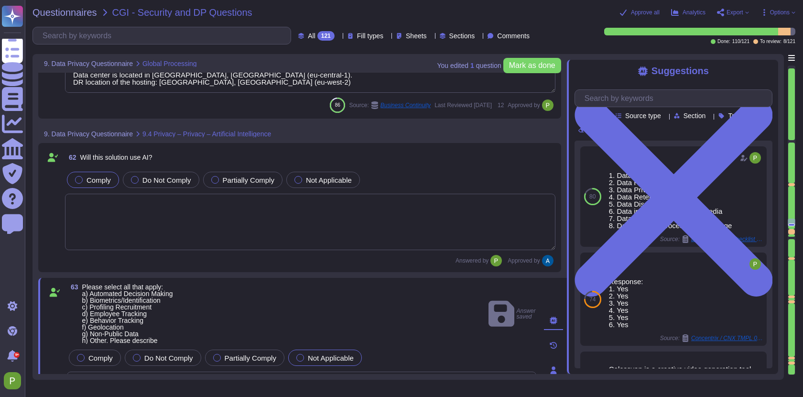
type textarea "No."
type textarea "Colossyan cloud service provider is AWS Data center is located in [GEOGRAPHIC_D…"
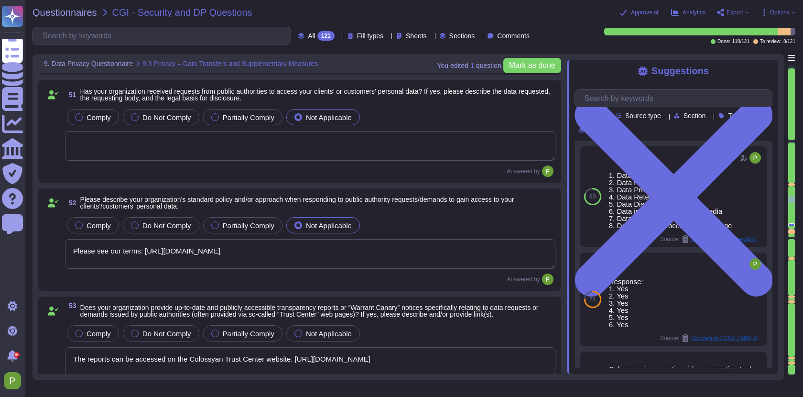
type textarea "Please see our terms: [URL][DOMAIN_NAME]"
type textarea "The reports can be accessed on the Colossyan Trust Center website. [URL][DOMAIN…"
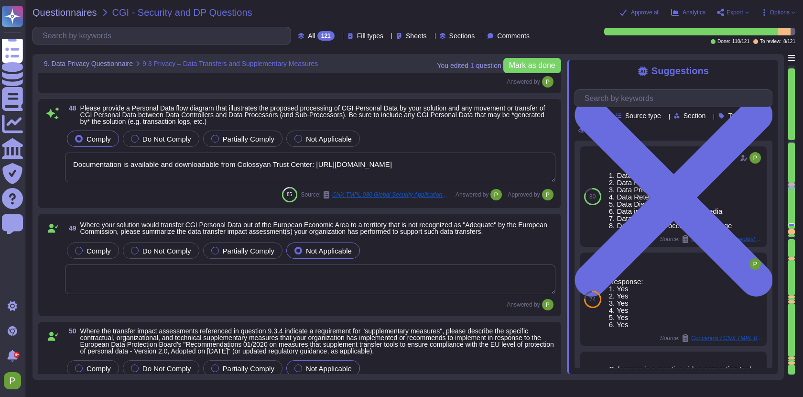
type textarea "Documentation is available and downloadable from Colossyan Trust Center: [URL][…"
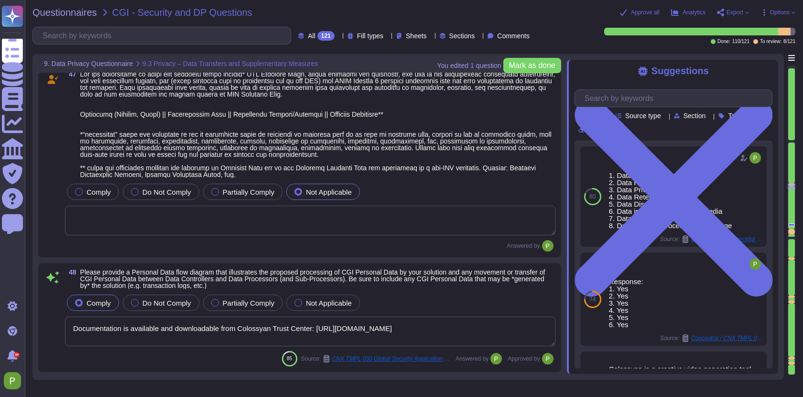
scroll to position [6932, 0]
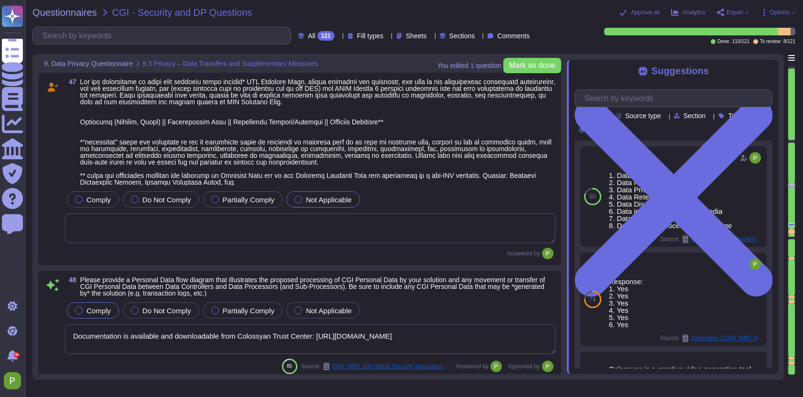
click at [231, 222] on textarea "To enrich screen reader interactions, please activate Accessibility in Grammarl…" at bounding box center [310, 228] width 491 height 30
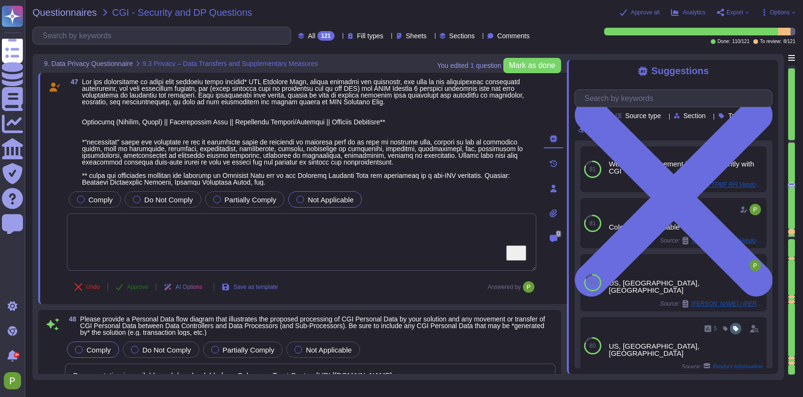
click at [129, 285] on span "Approve" at bounding box center [138, 287] width 22 height 6
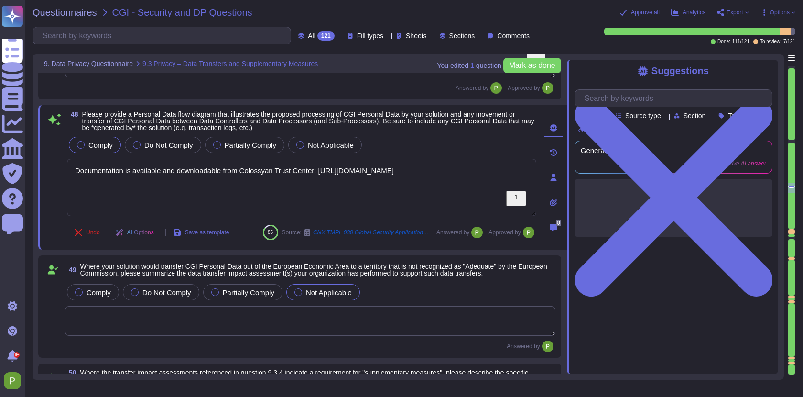
scroll to position [7124, 0]
type textarea "Please see our terms: [URL][DOMAIN_NAME]"
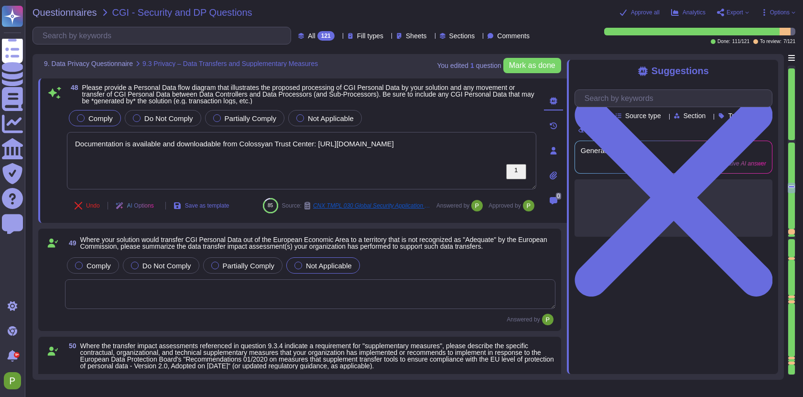
click at [792, 230] on div at bounding box center [791, 231] width 7 height 5
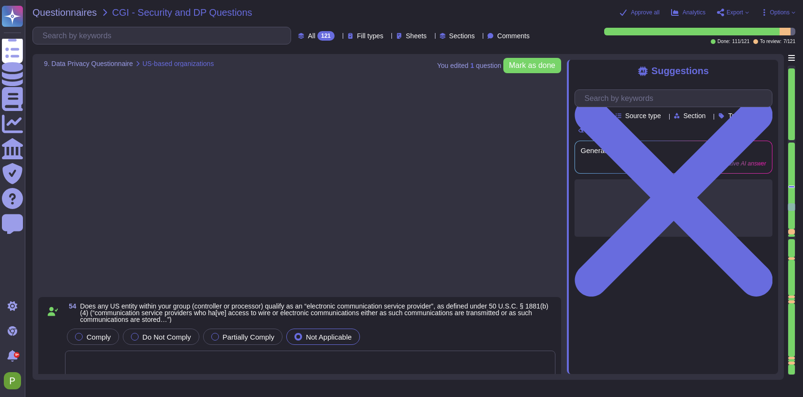
type textarea "No."
type textarea "Confirmed."
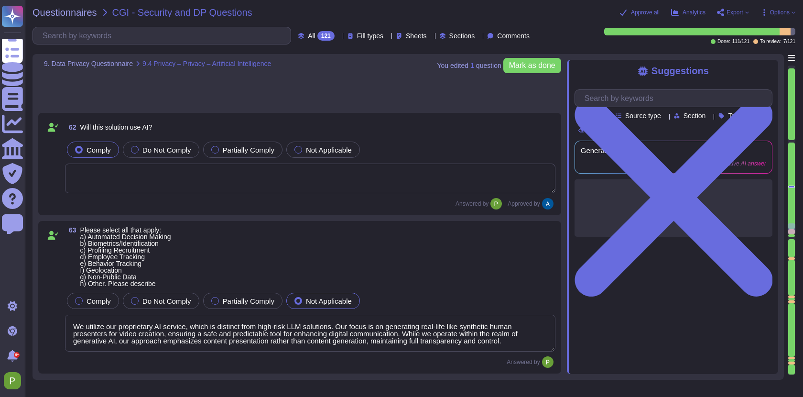
type textarea "We utilize our proprietary AI service, which is distinct from high-risk LLM sol…"
type textarea "Accuracy, biases, hallucinations and ethics are not applicable in our AI video …"
type textarea "The solution controls data source and quality through a rigorous QA process tha…"
type textarea "The training data is collected in our recording studio in [GEOGRAPHIC_DATA], an…"
type textarea "If production customer data is approved for use in development or testing, it s…"
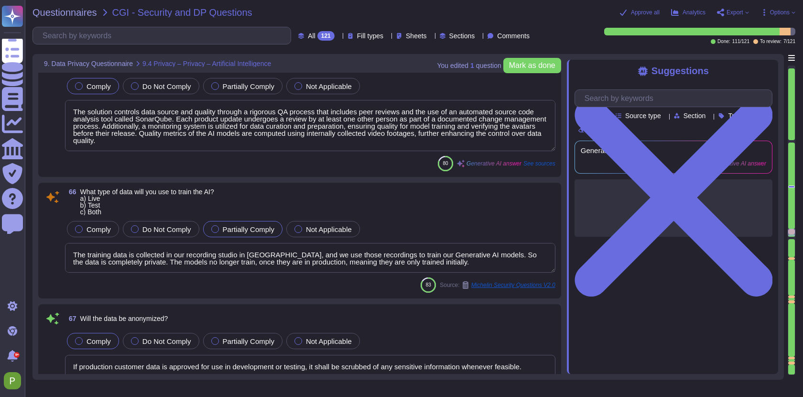
type textarea "Operations to deliver the product/service will be taking place in [GEOGRAPHIC_D…"
type textarea "SOC II Type II and GDPR Compliant. Colossyan holds a SOC2 Type I report and is …"
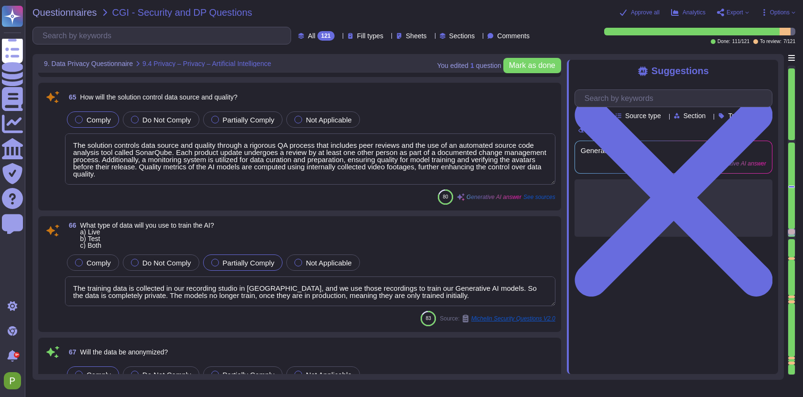
scroll to position [9063, 0]
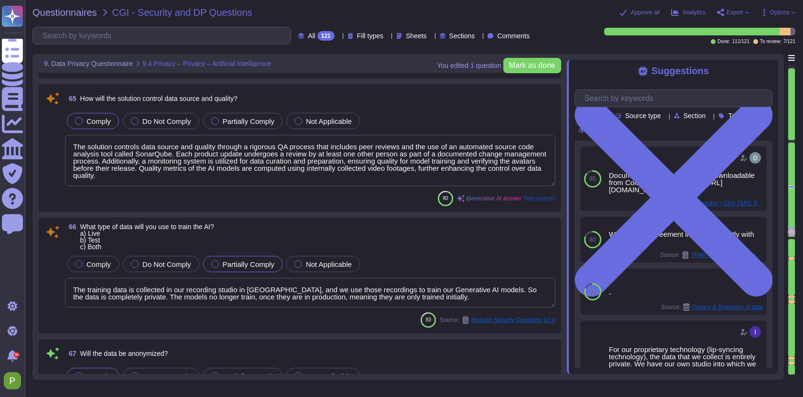
click at [142, 161] on textarea "The solution controls data source and quality through a rigorous QA process tha…" at bounding box center [310, 160] width 491 height 51
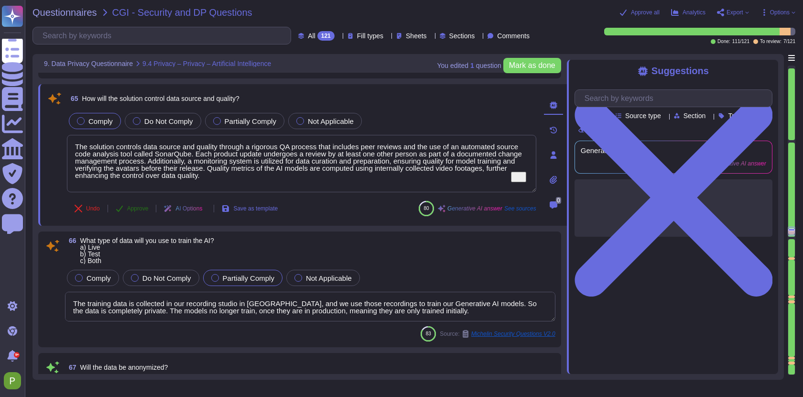
click at [140, 206] on span "Approve" at bounding box center [138, 209] width 22 height 6
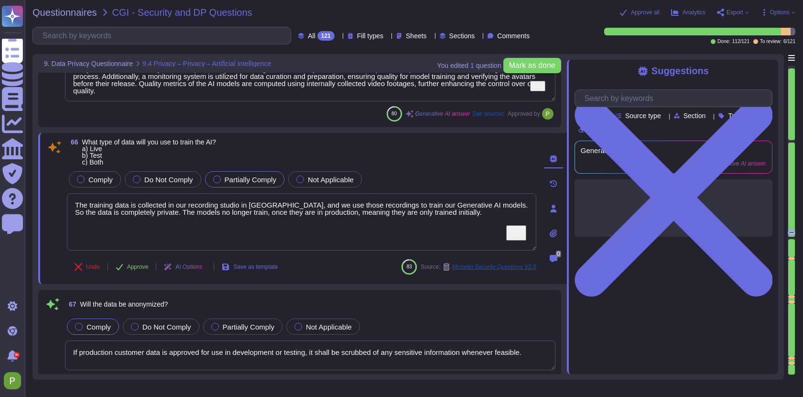
type textarea "SOC II Type II and GDPR Compliant. Colossyan holds a SOC2 Type I report and is …"
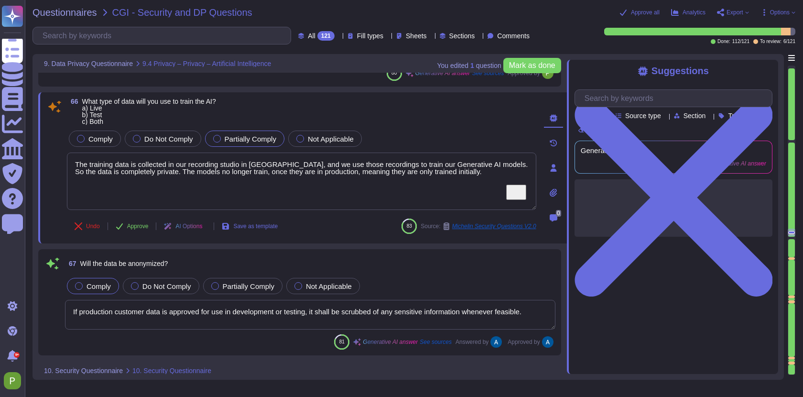
scroll to position [9193, 0]
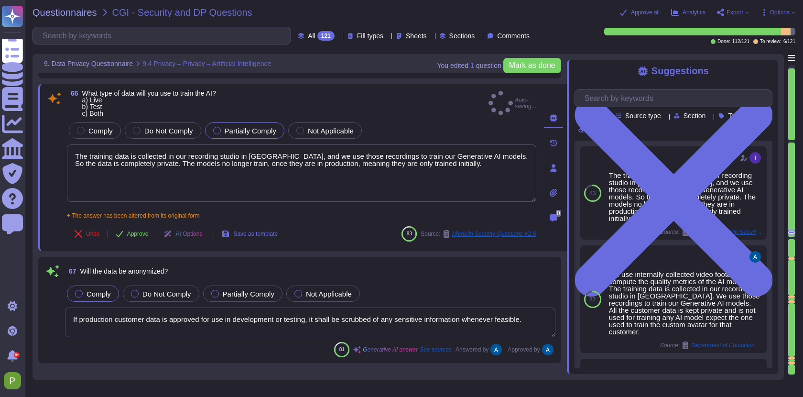
type textarea "The training data is collected in our recording studio in [GEOGRAPHIC_DATA], an…"
type textarea "SOC II Type II and GDPR Compliant. Colossyan holds a SOC2 Type I report and is …"
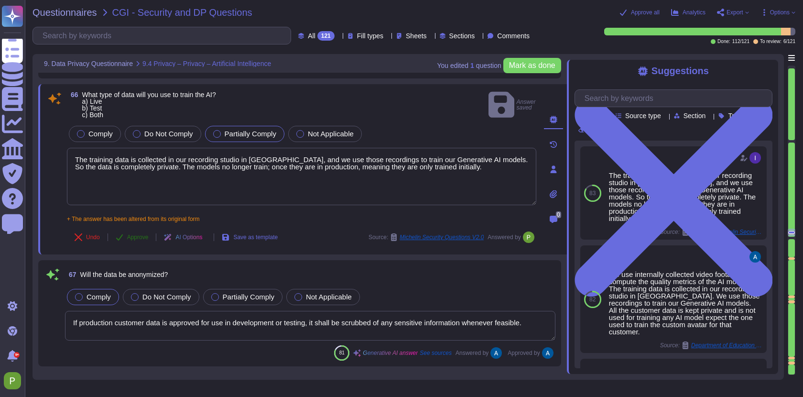
click at [144, 234] on span "Approve" at bounding box center [138, 237] width 22 height 6
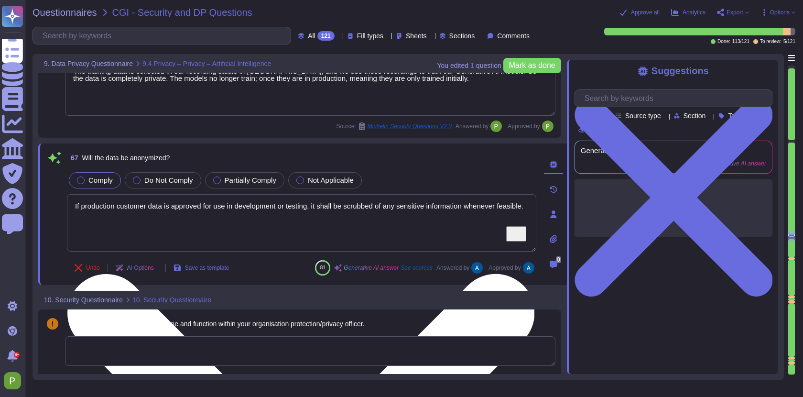
type textarea "We prioritize supplier diversification to reduce reliance on a single source an…"
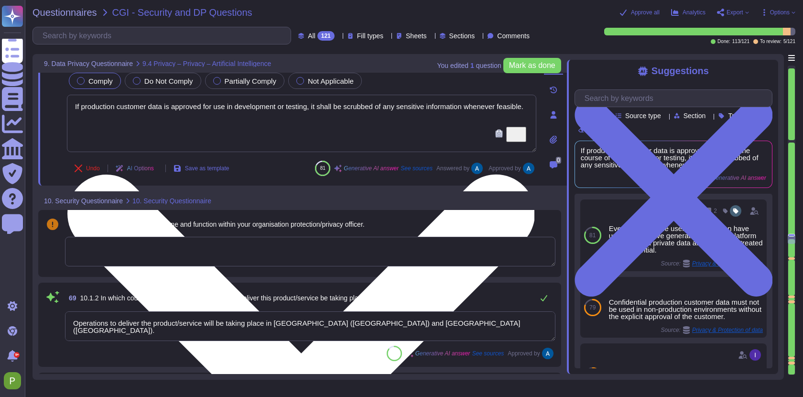
scroll to position [9378, 0]
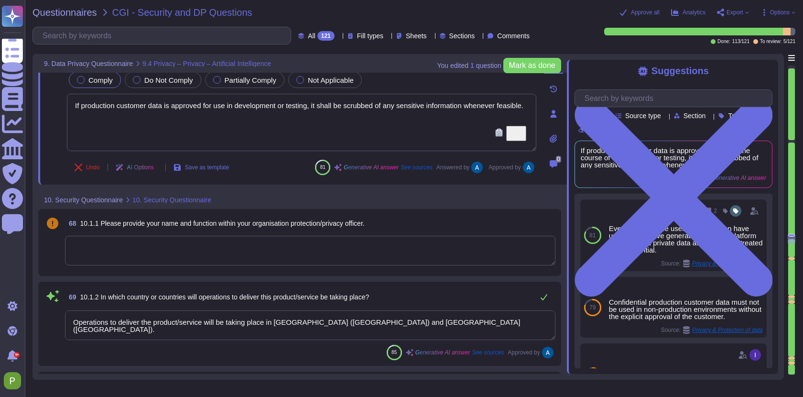
click at [308, 243] on textarea "To enrich screen reader interactions, please activate Accessibility in Grammarl…" at bounding box center [310, 251] width 491 height 30
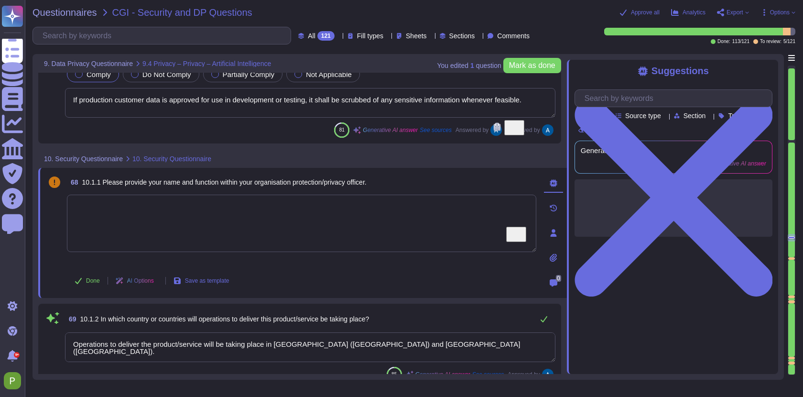
type textarea "We prioritize supplier diversification to reduce reliance on a single source an…"
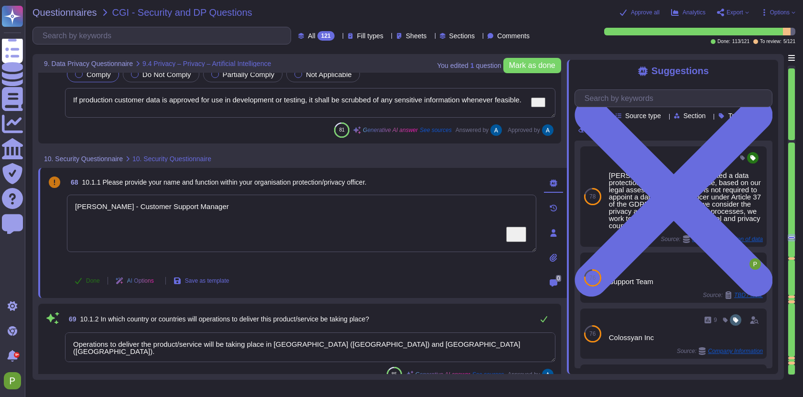
type textarea "[PERSON_NAME] - Customer Support Manager"
click at [80, 278] on icon at bounding box center [79, 281] width 8 height 8
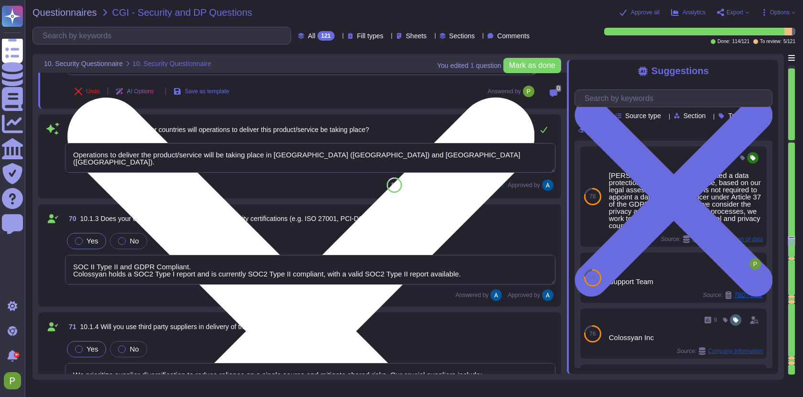
scroll to position [9552, 0]
type textarea "Yes, we provide a SaaS on the public cloud, utilizing AWS as our cloud service …"
type textarea "We primarily use AWS for our public cloud services. Additionally, we utilize se…"
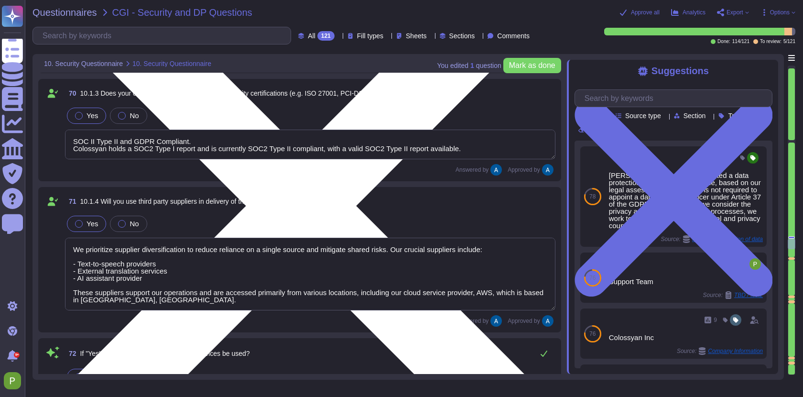
scroll to position [9677, 0]
type textarea "Connectivity to access our services is provided through the open public interne…"
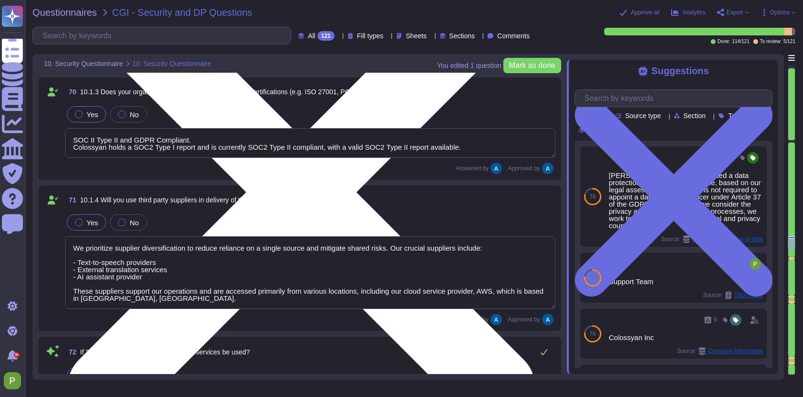
scroll to position [1, 0]
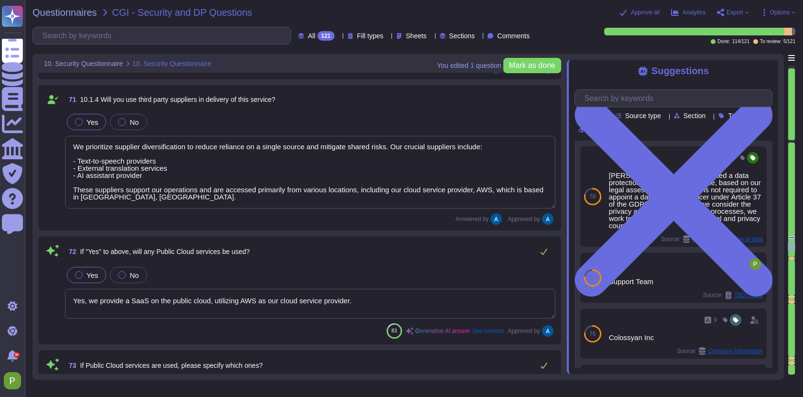
type textarea "Yes, we have an information security policy that is established, approved, and …"
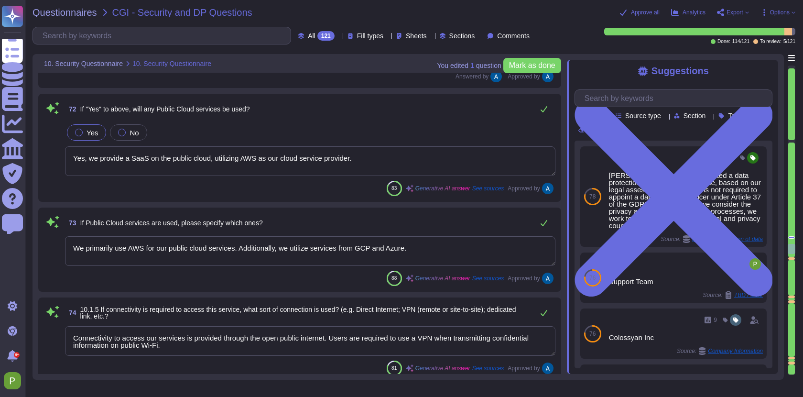
type textarea "1. Data Classification 2. Data Handling Policy 3. Data Privacy 4. Data Retentio…"
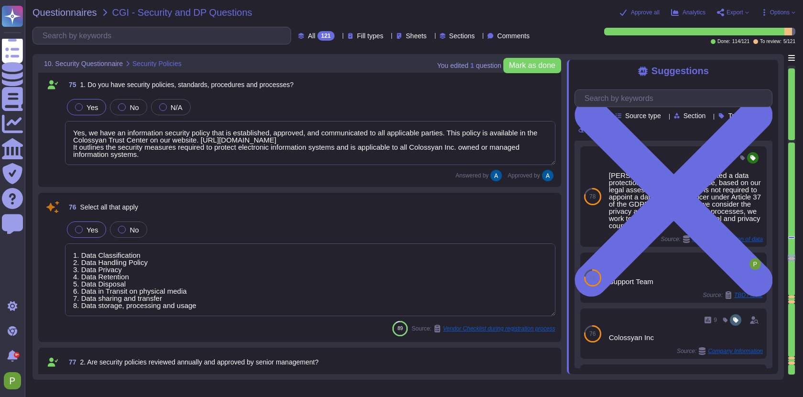
scroll to position [10216, 0]
click at [142, 258] on textarea "1. Data Classification 2. Data Handling Policy 3. Data Privacy 4. Data Retentio…" at bounding box center [310, 278] width 491 height 73
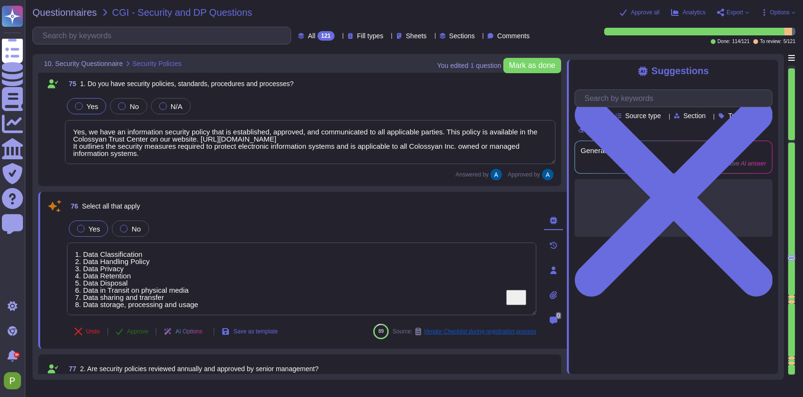
click at [125, 332] on button "Approve" at bounding box center [132, 331] width 48 height 19
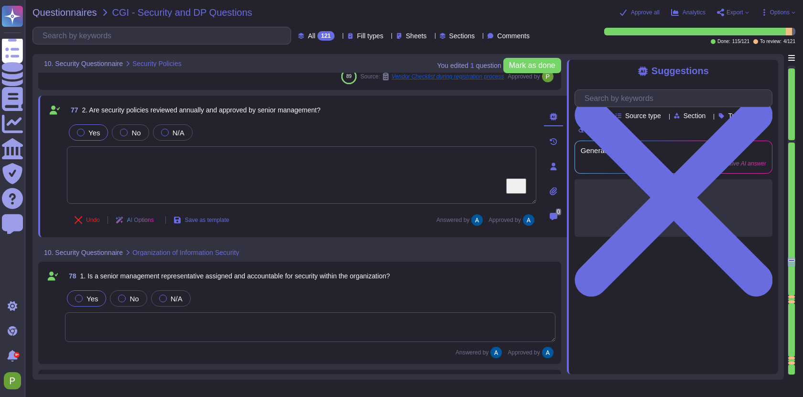
scroll to position [10481, 0]
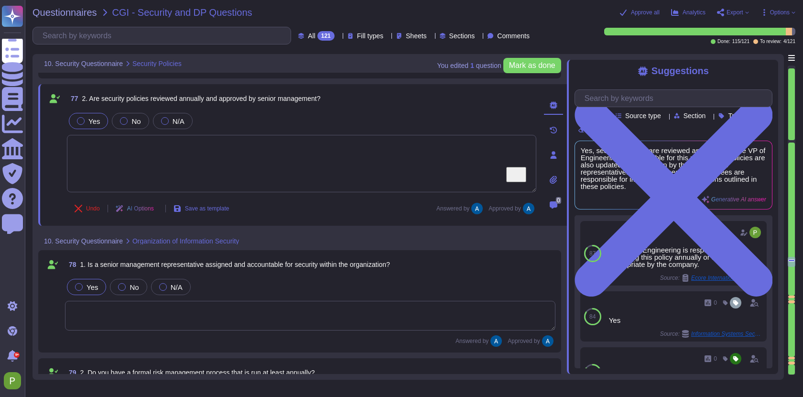
click at [789, 295] on div at bounding box center [791, 296] width 7 height 2
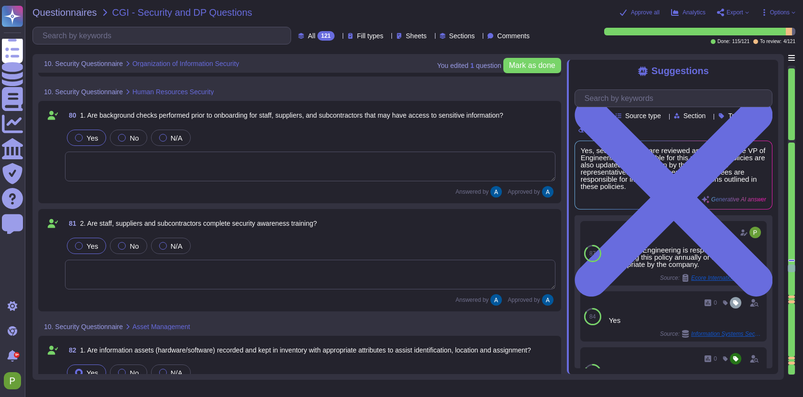
type textarea "Colossyan Inc shall determine the type and level of access granted to individua…"
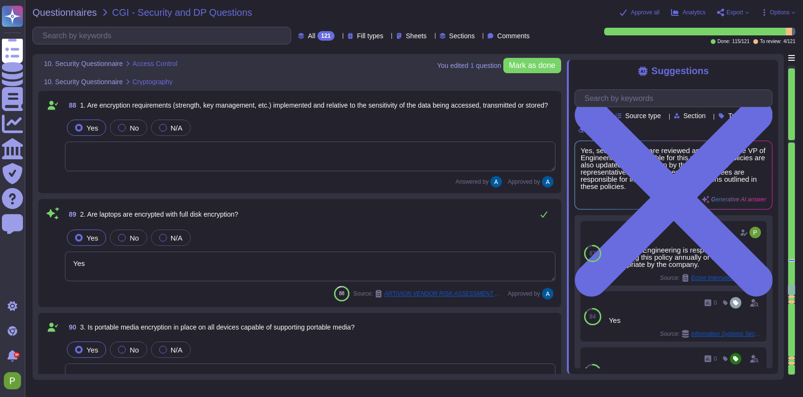
type textarea "Yes"
type textarea "Yes, remote connections to production systems and networks must be encrypted, a…"
type textarea "Wireless networks are protected with WPA3 protocol"
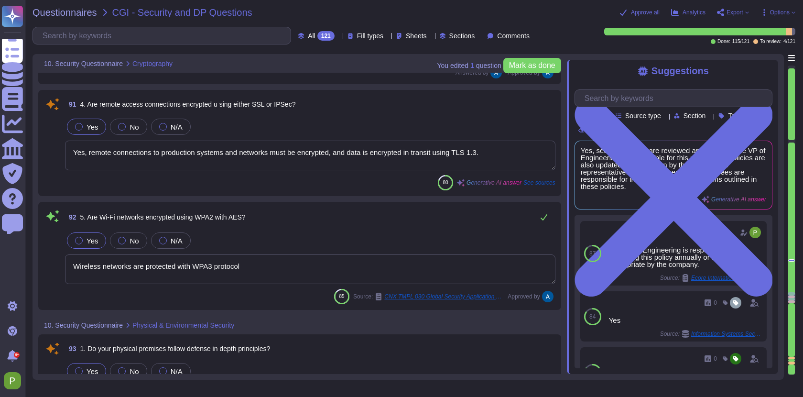
click at [254, 153] on textarea "Yes, remote connections to production systems and networks must be encrypted, a…" at bounding box center [310, 156] width 491 height 30
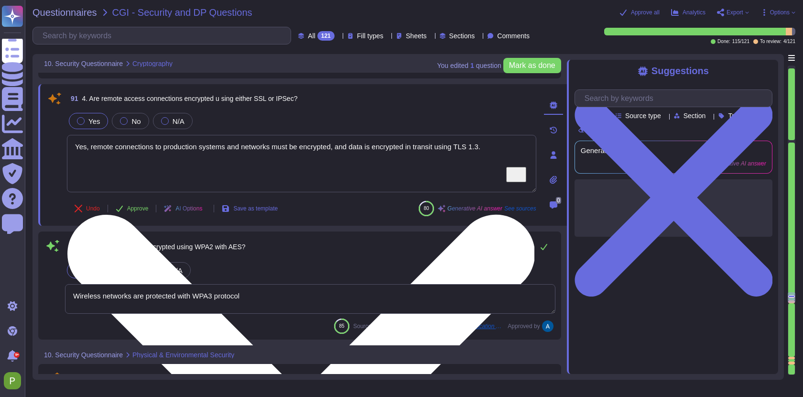
click at [245, 142] on textarea "Yes, remote connections to production systems and networks must be encrypted, a…" at bounding box center [302, 163] width 470 height 57
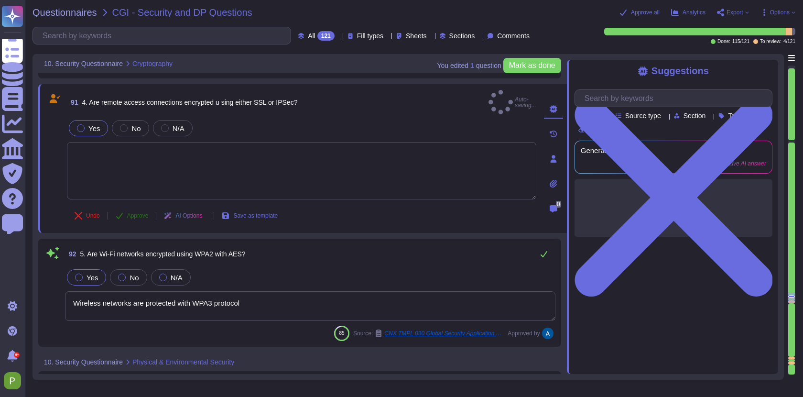
click at [136, 213] on span "Approve" at bounding box center [138, 216] width 22 height 6
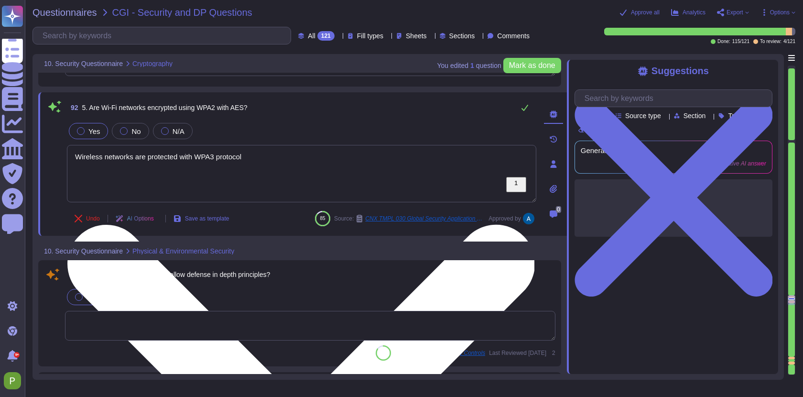
scroll to position [12176, 0]
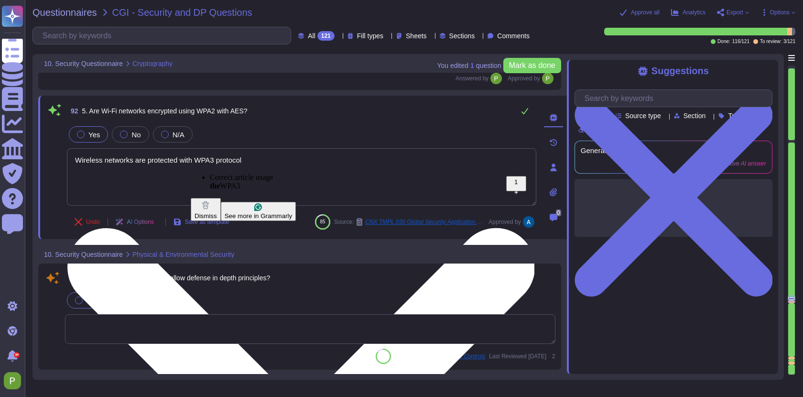
click at [382, 169] on textarea "Wireless networks are protected with WPA3 protocol" at bounding box center [302, 176] width 470 height 57
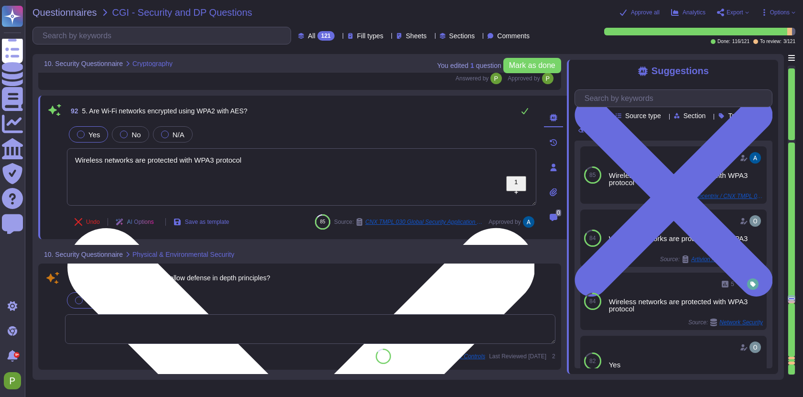
click at [348, 189] on textarea "Wireless networks are protected with WPA3 protocol" at bounding box center [302, 176] width 470 height 57
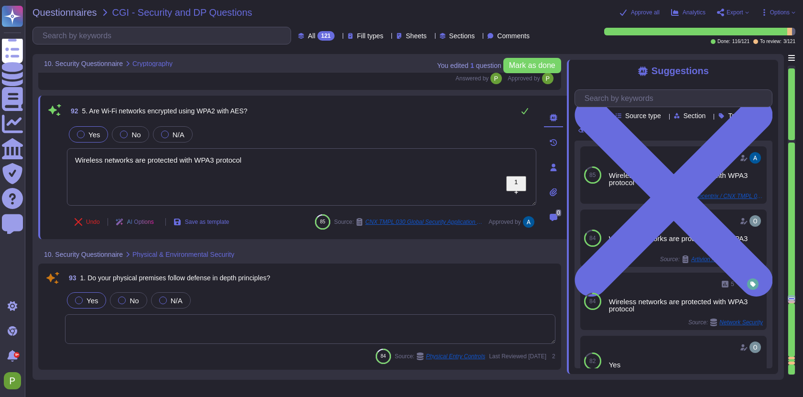
click at [243, 329] on textarea at bounding box center [310, 329] width 491 height 30
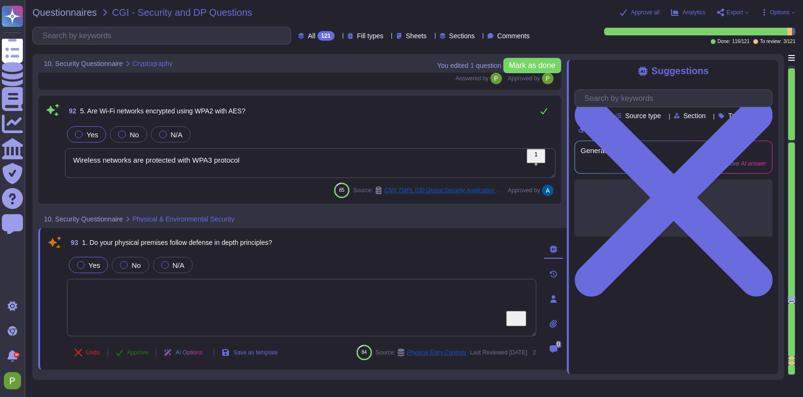
click at [145, 351] on span "Approve" at bounding box center [138, 353] width 22 height 6
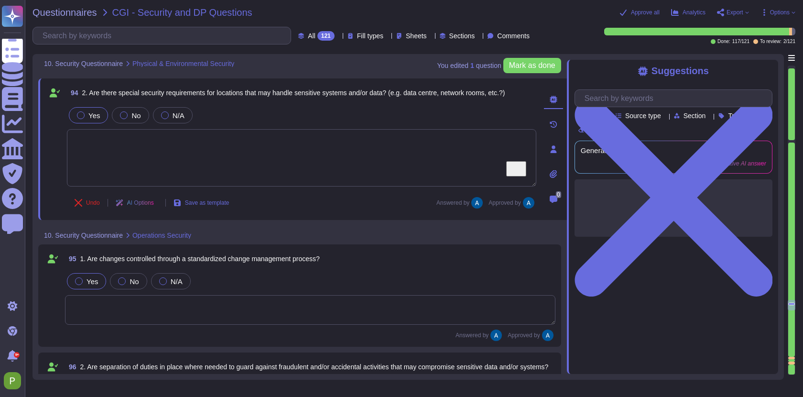
click at [793, 357] on div at bounding box center [791, 358] width 7 height 2
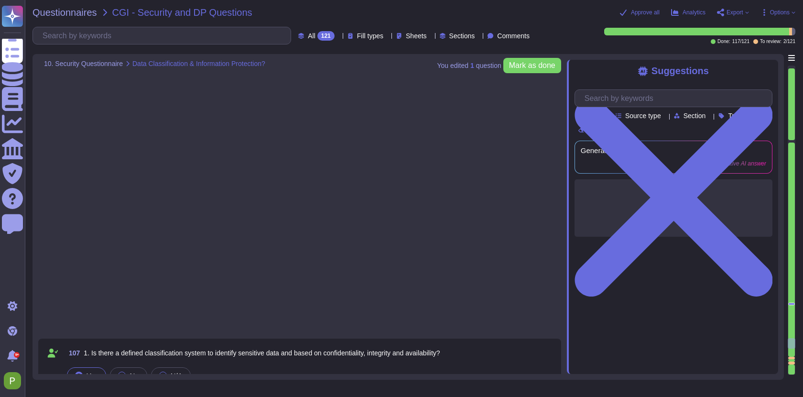
type textarea "Yes."
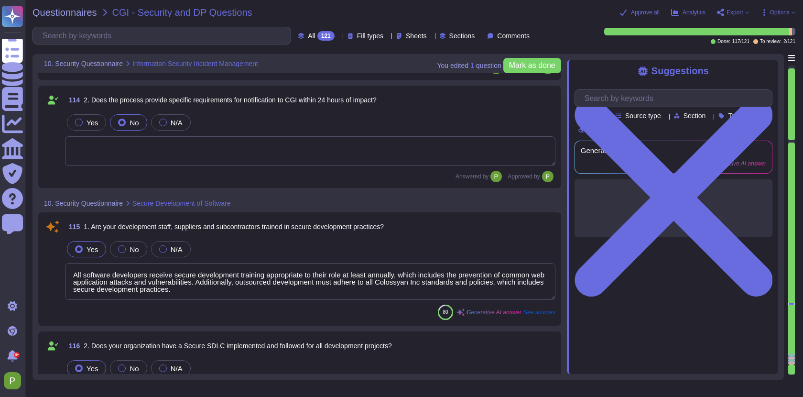
scroll to position [14734, 0]
type textarea "All software developers receive secure development training appropriate to thei…"
type textarea "Yes, testing and development environments are separated from production environ…"
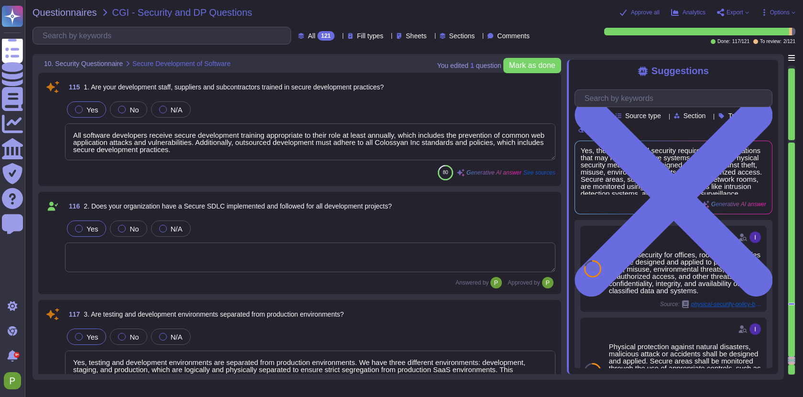
click at [209, 153] on textarea "All software developers receive secure development training appropriate to thei…" at bounding box center [310, 141] width 491 height 37
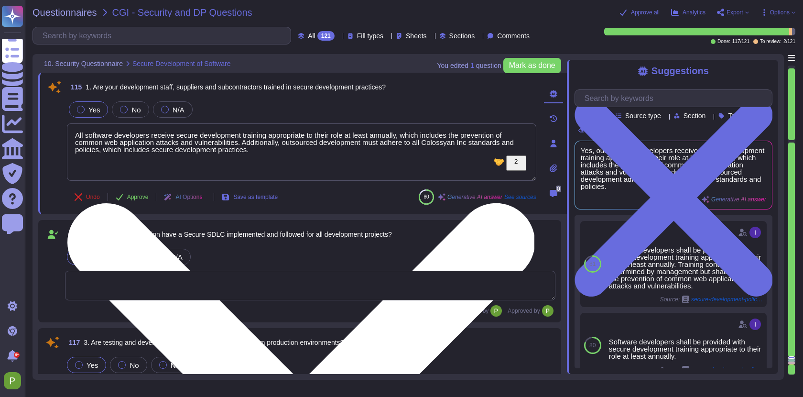
click at [205, 150] on textarea "All software developers receive secure development training appropriate to thei…" at bounding box center [302, 151] width 470 height 57
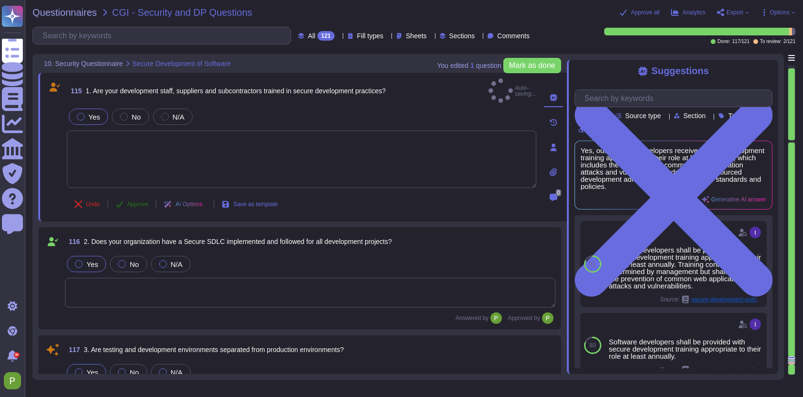
click at [132, 201] on span "Approve" at bounding box center [138, 204] width 22 height 6
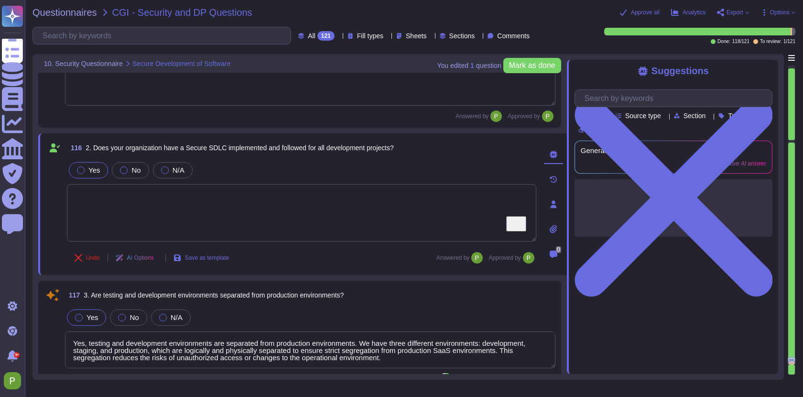
scroll to position [14863, 0]
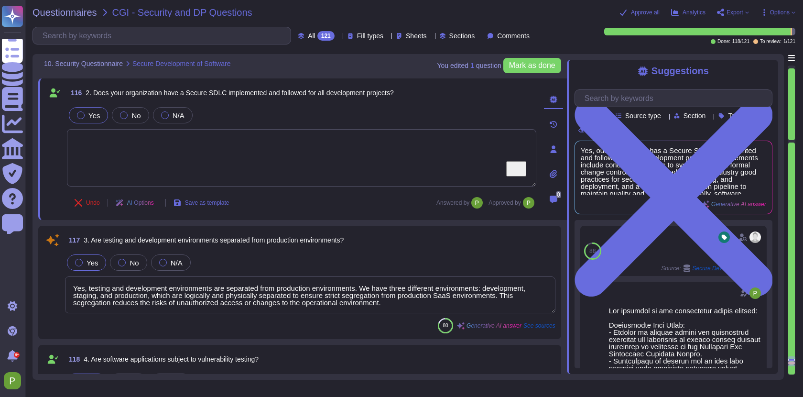
click at [197, 301] on textarea "Yes, testing and development environments are separated from production environ…" at bounding box center [310, 294] width 491 height 37
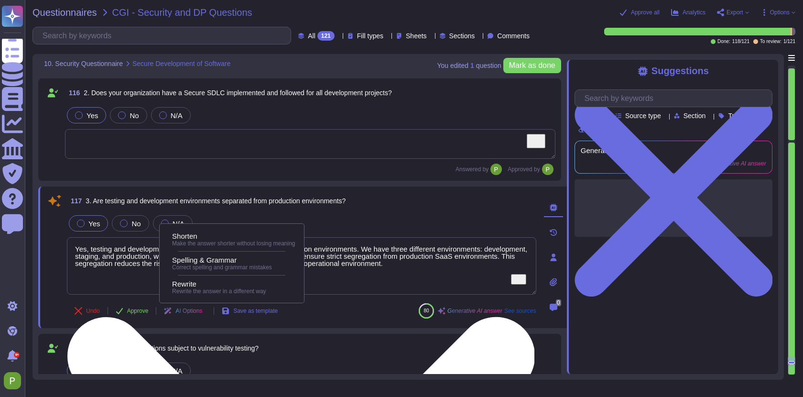
click at [197, 301] on div "Shorten Make the answer shorter without losing meaning Spelling & Grammar Corre…" at bounding box center [231, 263] width 145 height 80
click at [384, 259] on textarea "Yes, testing and development environments are separated from production environ…" at bounding box center [302, 265] width 470 height 57
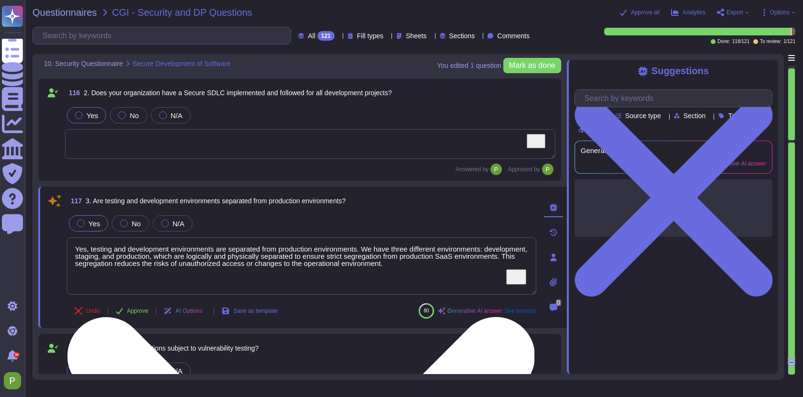
click at [384, 259] on textarea "Yes, testing and development environments are separated from production environ…" at bounding box center [302, 265] width 470 height 57
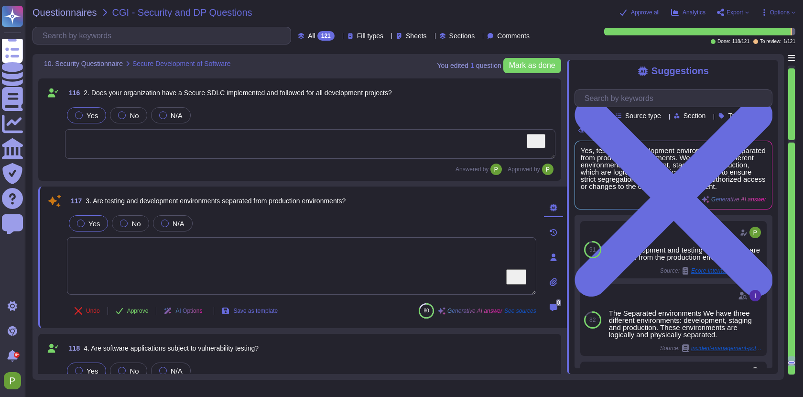
click at [122, 315] on div "Undo Approve AI Options Save as template" at bounding box center [176, 310] width 218 height 23
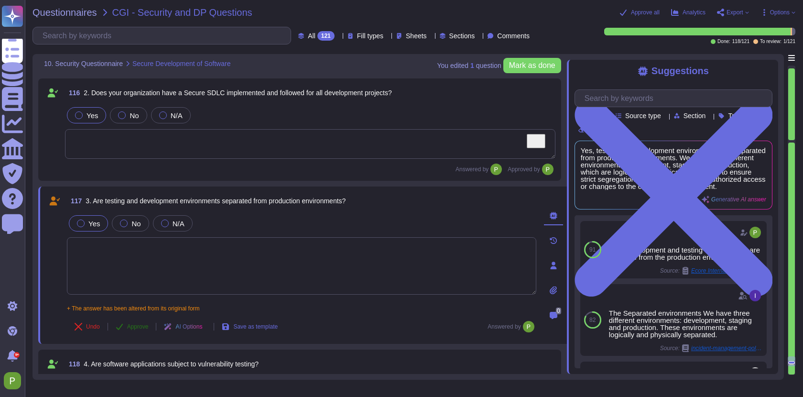
click at [123, 328] on icon at bounding box center [120, 327] width 8 height 8
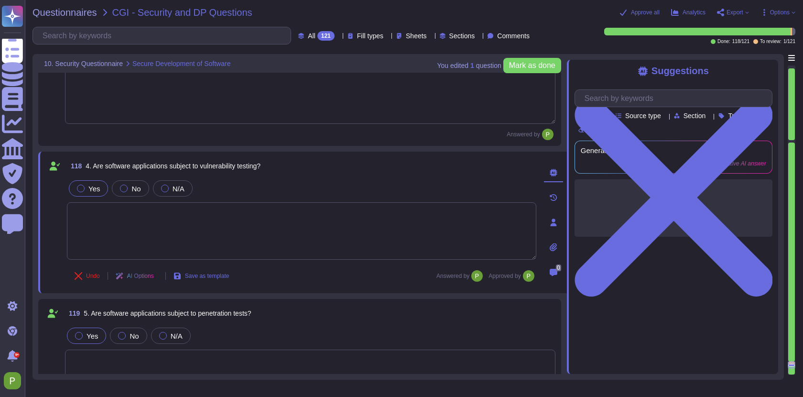
type textarea "Yes, BCP plans are tested annually at component, management, and departmental l…"
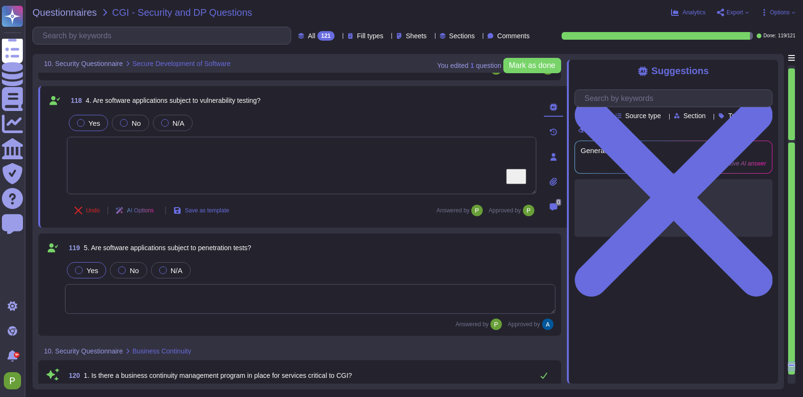
scroll to position [15094, 0]
click at [789, 141] on div at bounding box center [791, 141] width 7 height 2
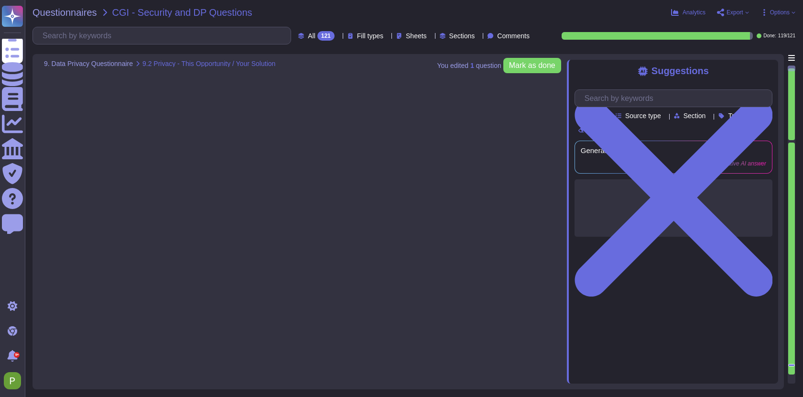
type textarea "The categories of personal data that would be processed by our solution include…"
type textarea "GDPR"
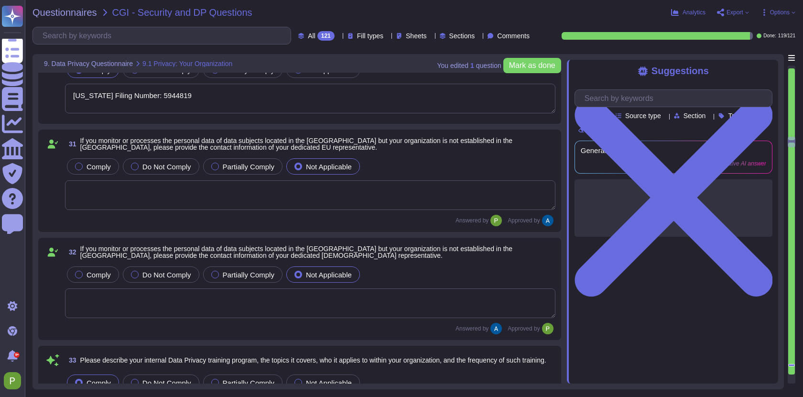
scroll to position [3975, 0]
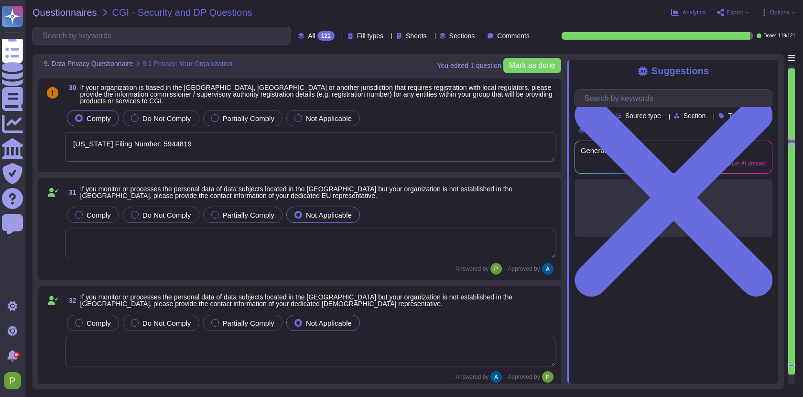
type textarea "Colossyan's internal privacy organization is structured with a Compliance repre…"
type textarea "[US_STATE] Filing Number: 5944819"
type textarea "Colossyan has implemented a mandatory internal Data Privacy training program fo…"
type textarea "You can access our Data Privacy policy here: [URL][DOMAIN_NAME]."
type textarea "Colossyan has a comprehensive procedure for handling data breaches, which inclu…"
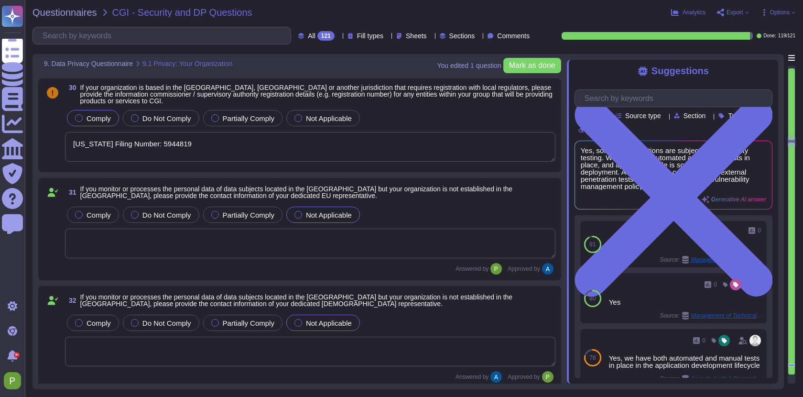
click at [790, 376] on div at bounding box center [792, 225] width 8 height 318
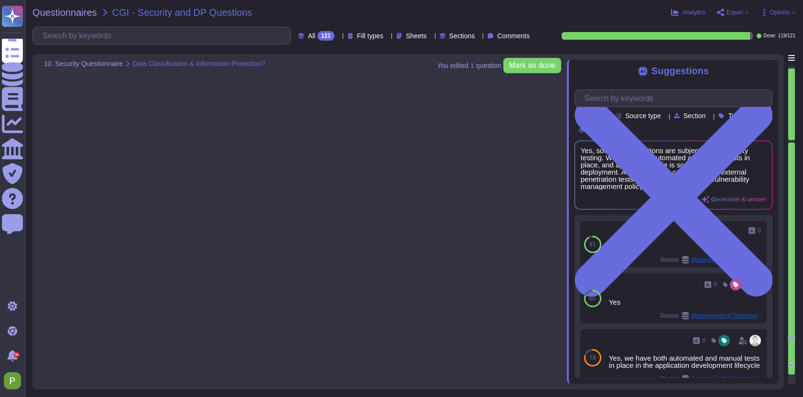
type textarea "Yes."
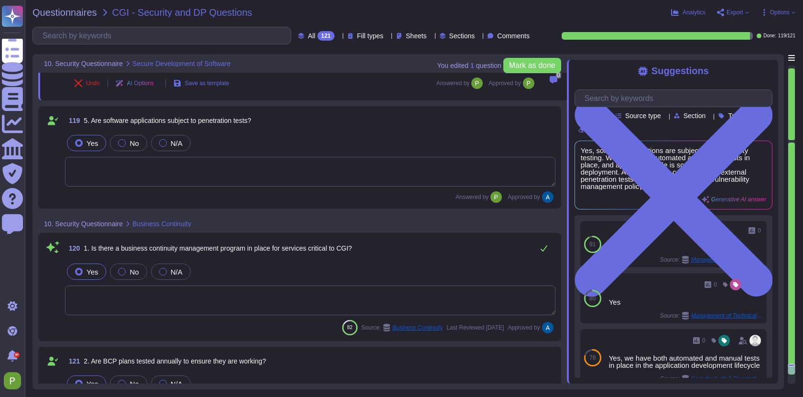
type textarea "Yes, BCP plans are tested annually at component, management, and departmental l…"
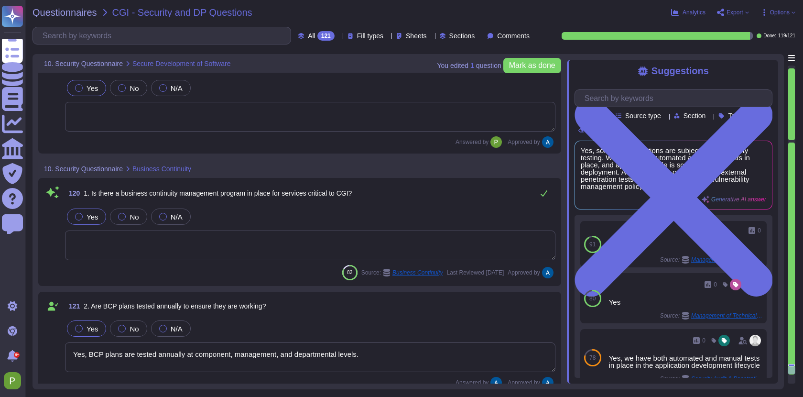
scroll to position [14941, 0]
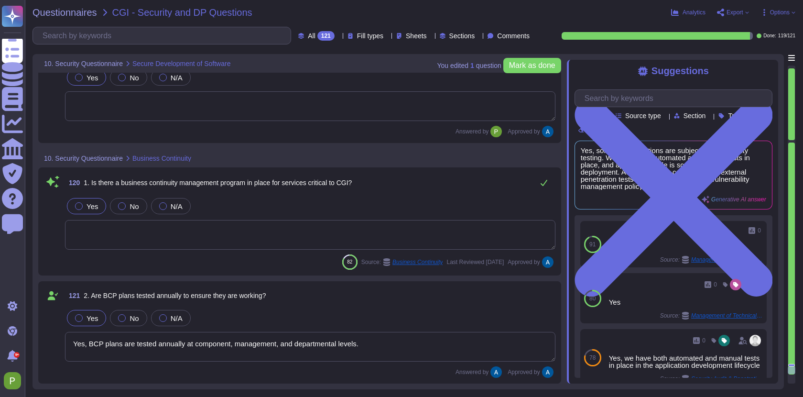
click at [284, 351] on textarea "Yes, BCP plans are tested annually at component, management, and departmental l…" at bounding box center [310, 347] width 491 height 30
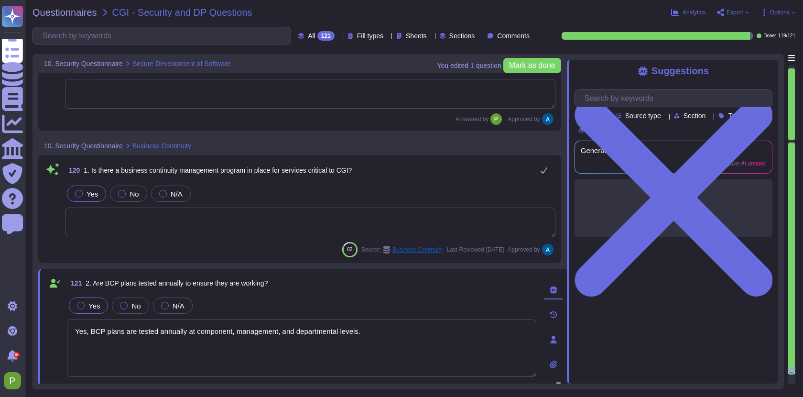
click at [284, 351] on textarea "Yes, BCP plans are tested annually at component, management, and departmental l…" at bounding box center [302, 347] width 470 height 57
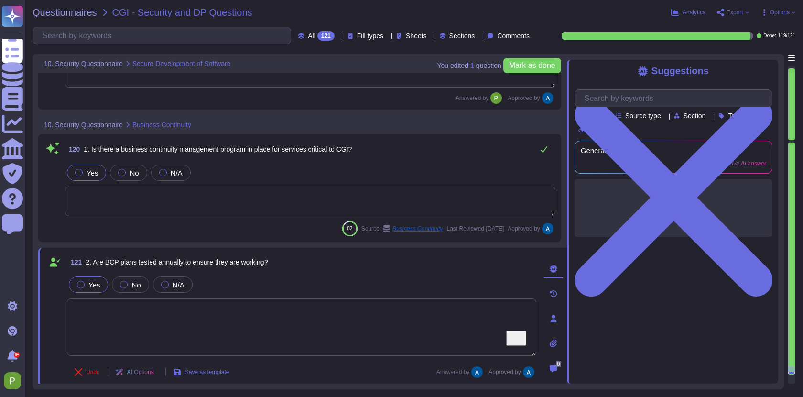
scroll to position [14962, 0]
click at [157, 311] on textarea "To enrich screen reader interactions, please activate Accessibility in Grammarl…" at bounding box center [302, 326] width 470 height 57
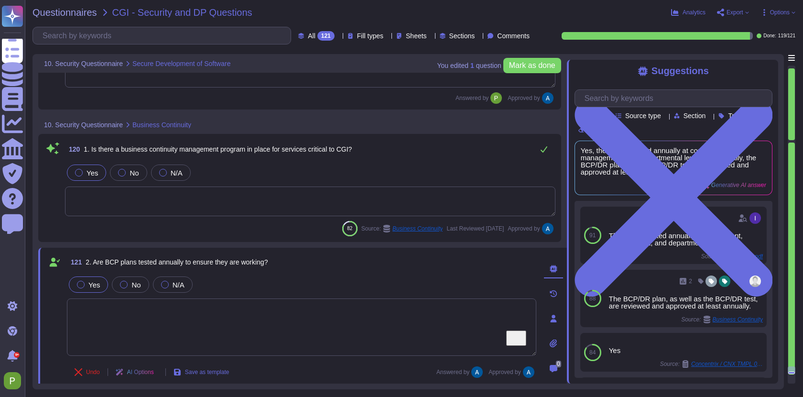
click at [165, 218] on div "120 1. Is there a business continuity management program in place for services …" at bounding box center [300, 188] width 512 height 97
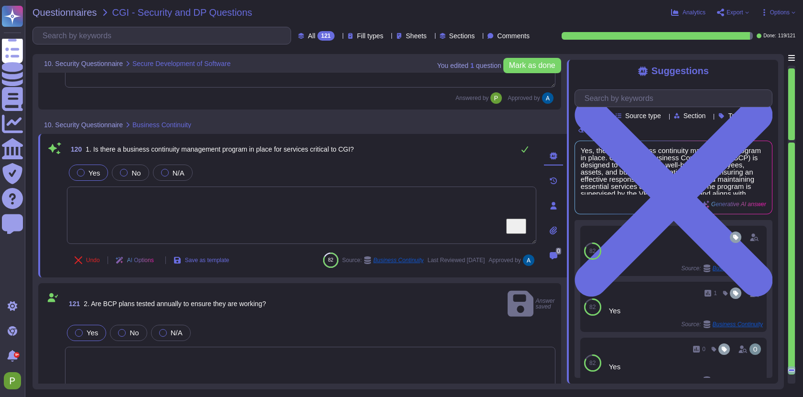
click at [105, 350] on textarea "To enrich screen reader interactions, please activate Accessibility in Grammarl…" at bounding box center [310, 375] width 491 height 56
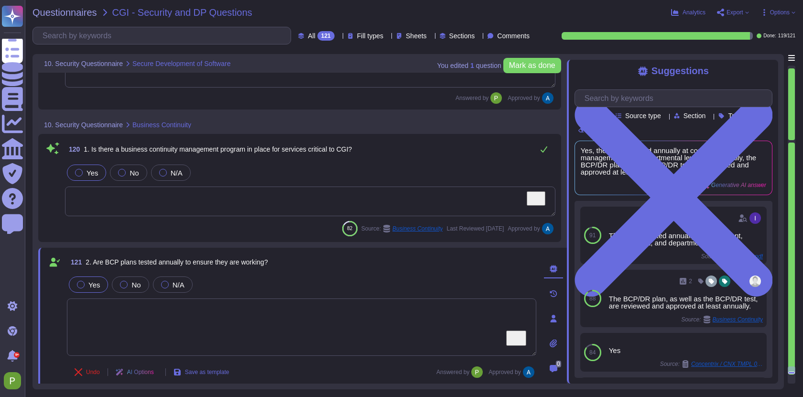
click at [733, 11] on span "Export" at bounding box center [735, 13] width 17 height 6
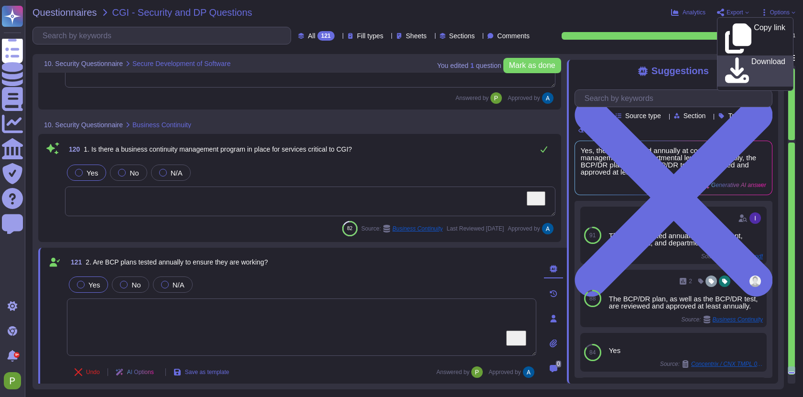
click at [752, 58] on p "Download" at bounding box center [769, 71] width 34 height 27
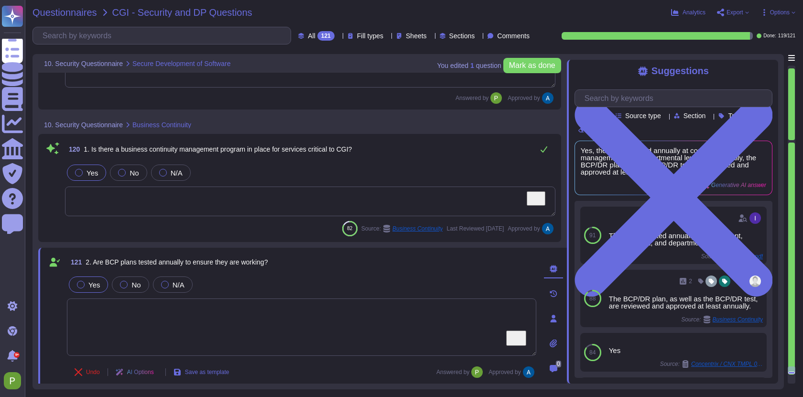
click at [67, 10] on span "Questionnaires" at bounding box center [65, 13] width 65 height 10
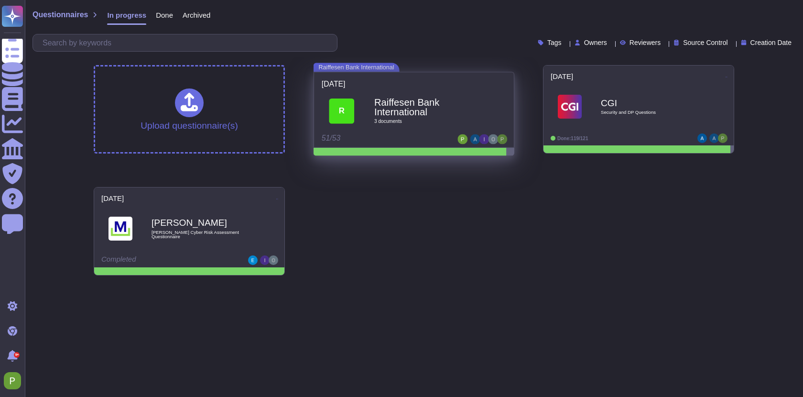
click at [462, 120] on span "3 document s" at bounding box center [424, 121] width 100 height 5
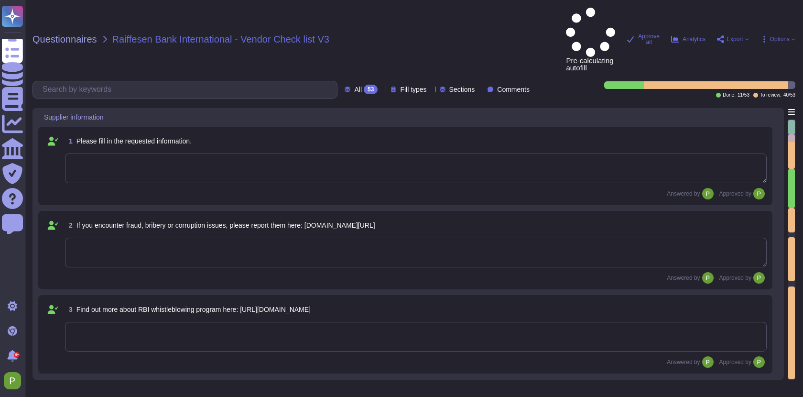
type textarea "Colossyan Inc."
type textarea "[STREET_ADDRESS]"
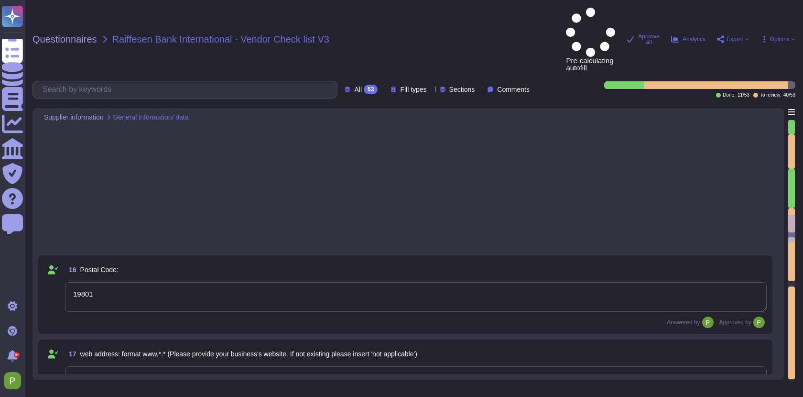
type textarea "[DOMAIN_NAME]"
type textarea "Unisted States"
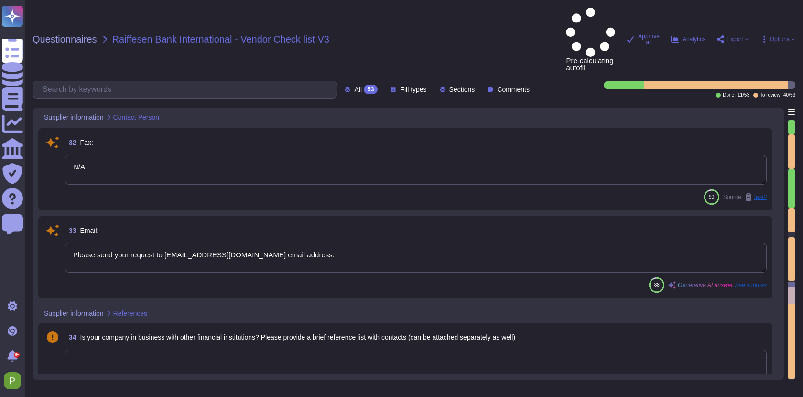
type textarea "Colossyan Inc."
type textarea "[DATE]"
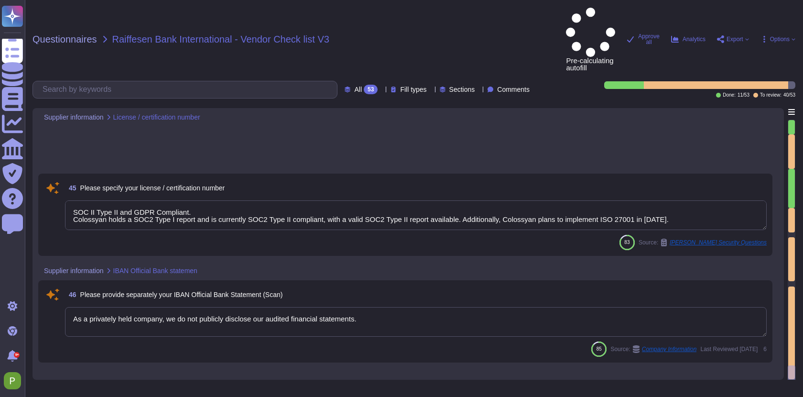
type textarea "As a privately held company, we do not publicly disclose our audited financial …"
type textarea "Select all relevant: see extra sheet attached to email"
type textarea "Select all relevant"
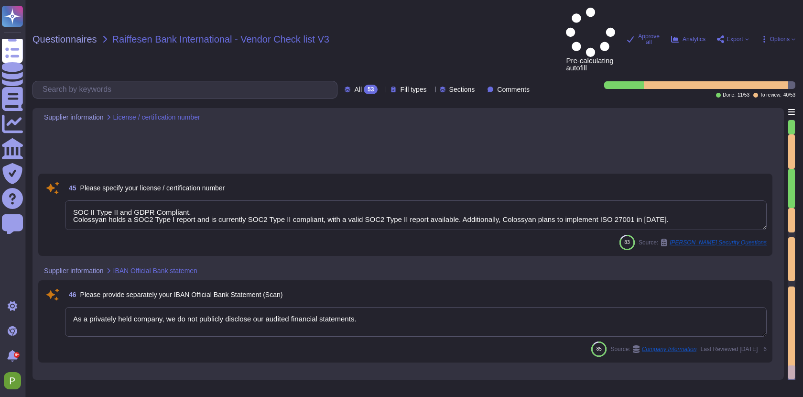
type textarea "Select all relevant"
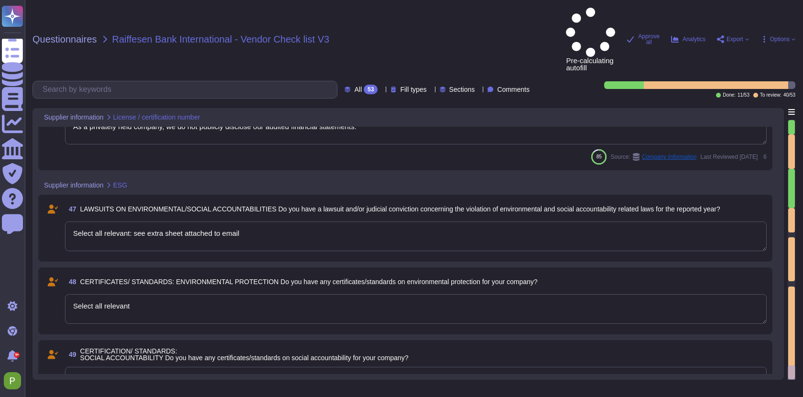
scroll to position [3958, 0]
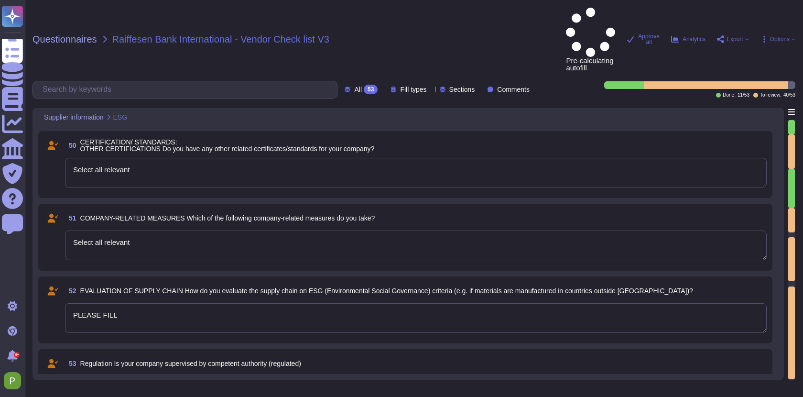
type textarea "PLEASE FILL"
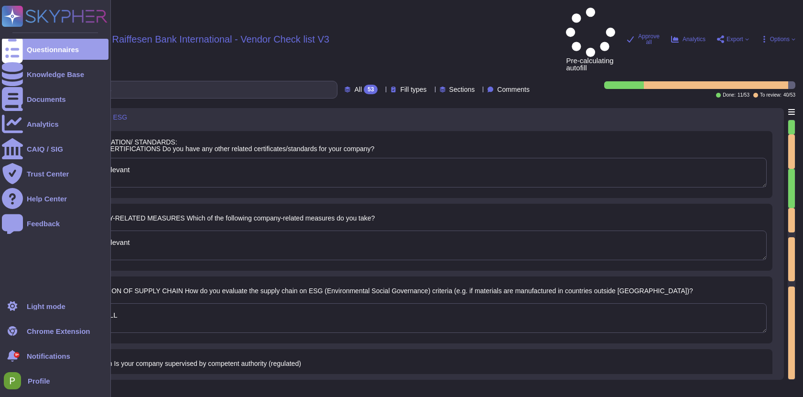
click at [44, 17] on icon at bounding box center [55, 16] width 106 height 21
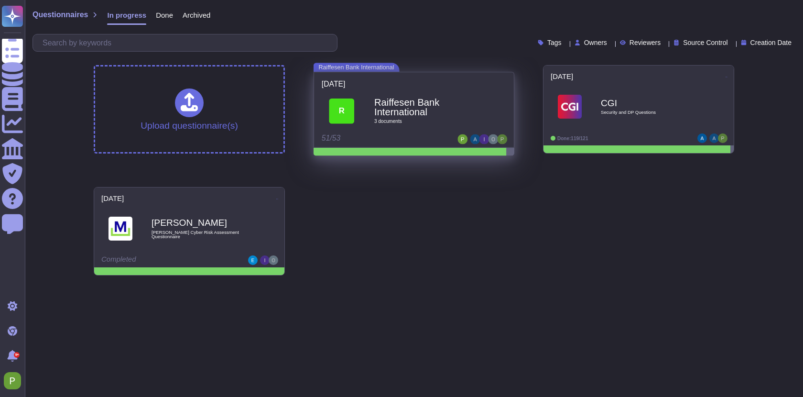
click at [412, 120] on span "3 document s" at bounding box center [424, 121] width 100 height 5
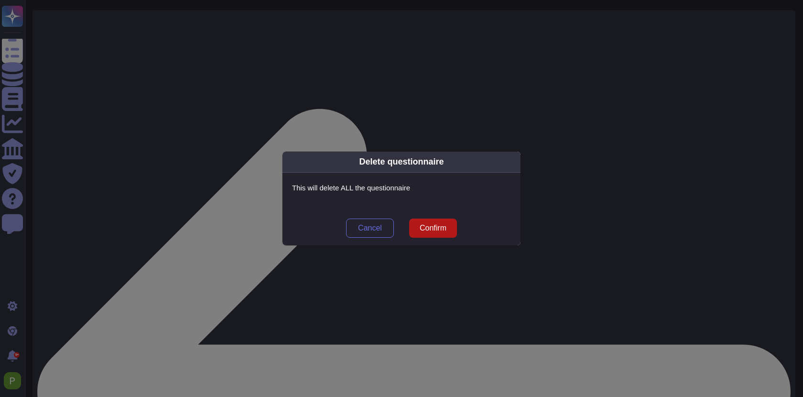
click at [438, 225] on span "Confirm" at bounding box center [433, 228] width 27 height 8
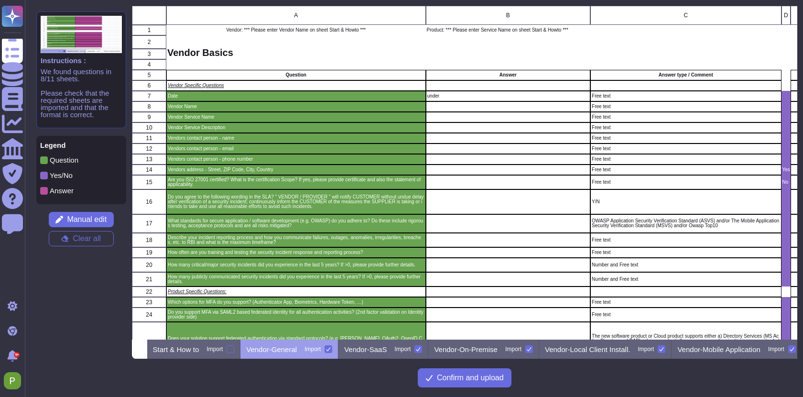
scroll to position [334, 666]
click at [199, 350] on p "Start & How to" at bounding box center [176, 349] width 46 height 7
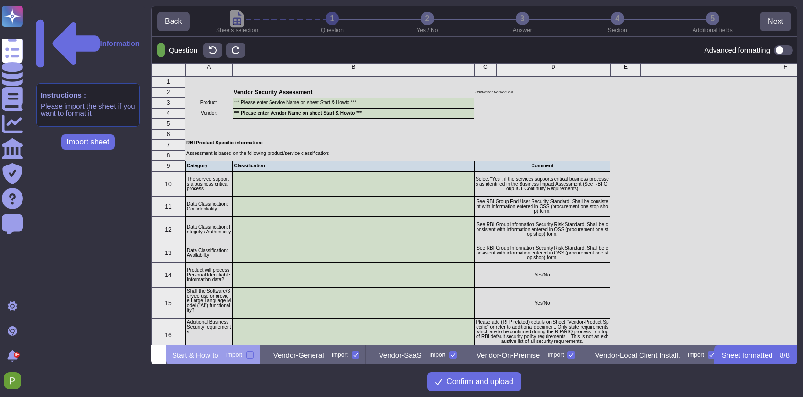
scroll to position [8, 0]
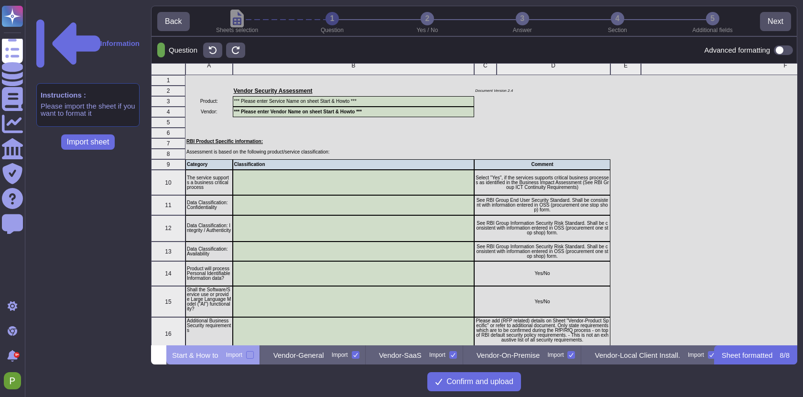
click at [313, 117] on div "grid" at bounding box center [354, 122] width 242 height 11
click at [306, 109] on div "*** Please enter Vendor Name on sheet Start & Howto ***" at bounding box center [354, 112] width 242 height 11
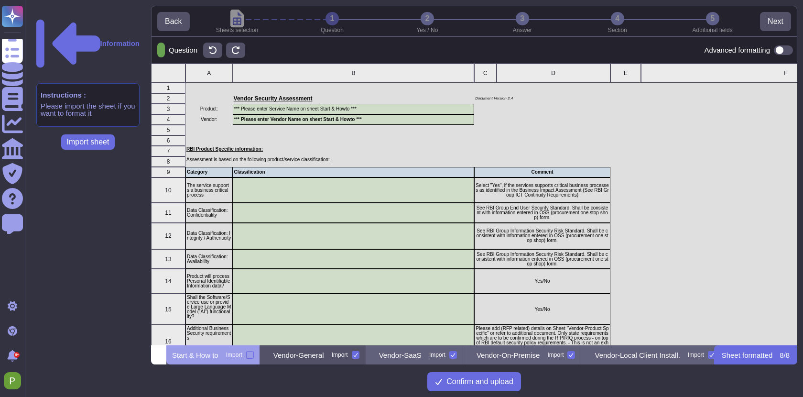
click at [324, 352] on p "Vendor-General" at bounding box center [298, 354] width 51 height 7
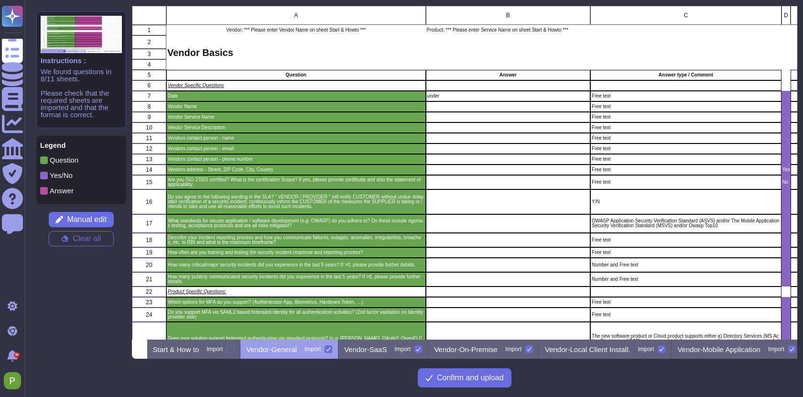
scroll to position [334, 666]
click at [412, 353] on div "Vendor-SaaS Import" at bounding box center [384, 348] width 90 height 19
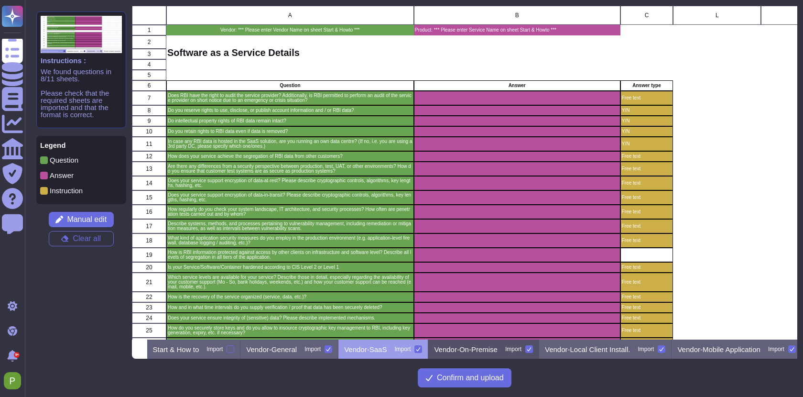
click at [498, 352] on p "Vendor-On-Premise" at bounding box center [466, 349] width 64 height 7
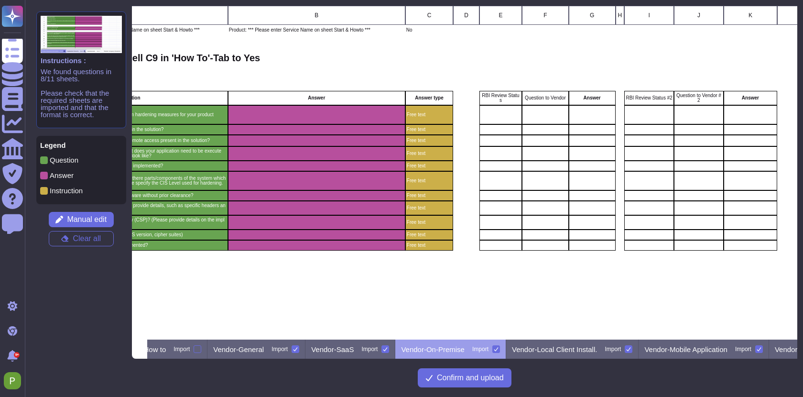
scroll to position [0, 0]
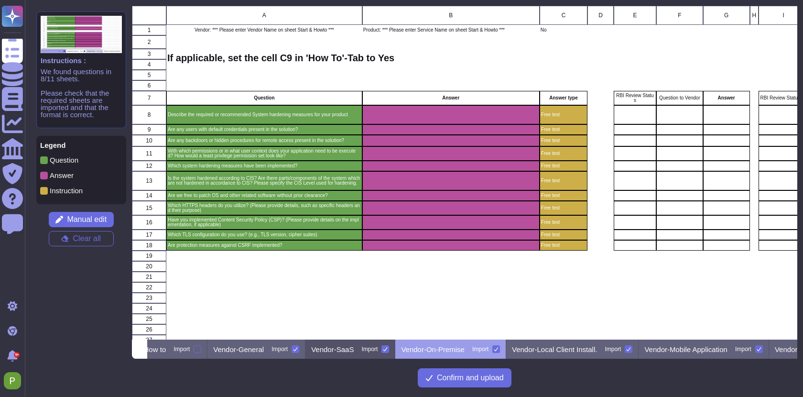
click at [354, 350] on p "Vendor-SaaS" at bounding box center [332, 349] width 43 height 7
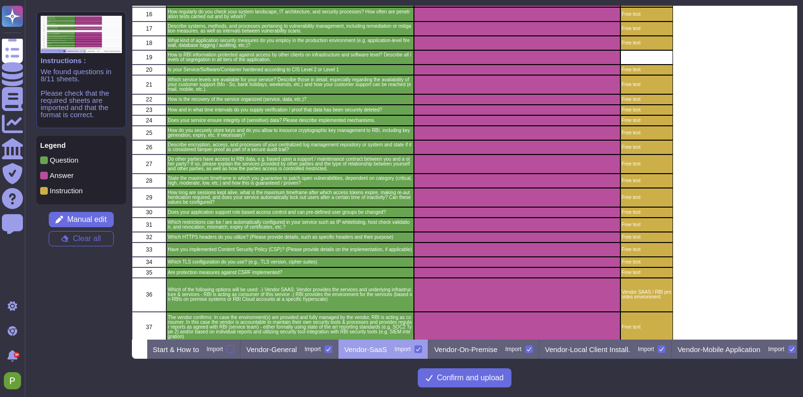
scroll to position [372, 0]
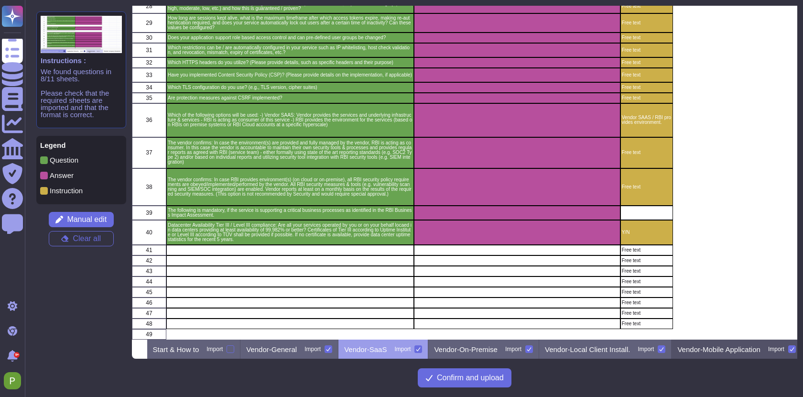
click at [747, 353] on div "Vendor-Mobile Application Import" at bounding box center [737, 348] width 130 height 19
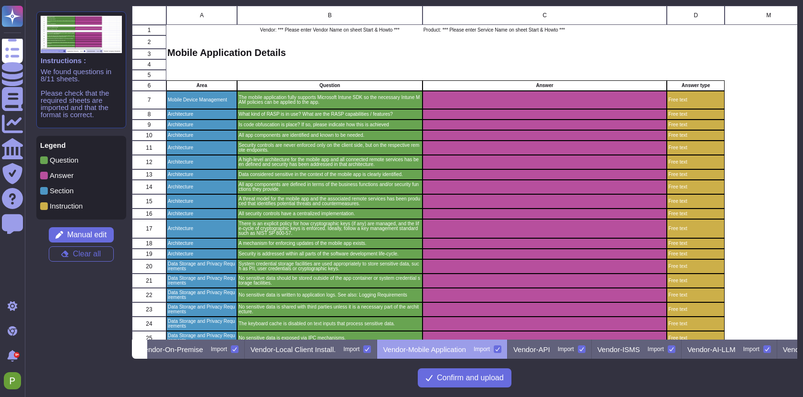
scroll to position [0, 295]
click at [640, 351] on p "Vendor-ISMS" at bounding box center [618, 349] width 43 height 7
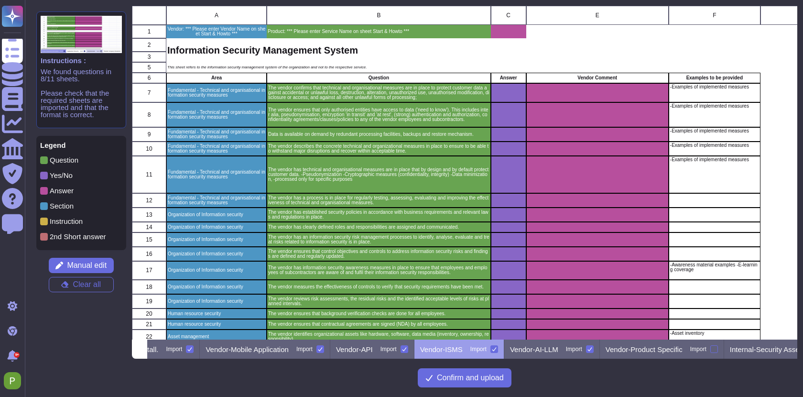
scroll to position [0, 495]
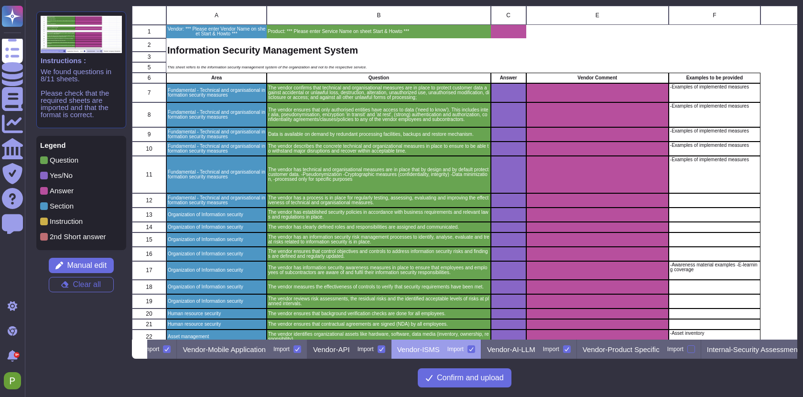
click at [392, 351] on div "Vendor-API Import" at bounding box center [349, 348] width 84 height 19
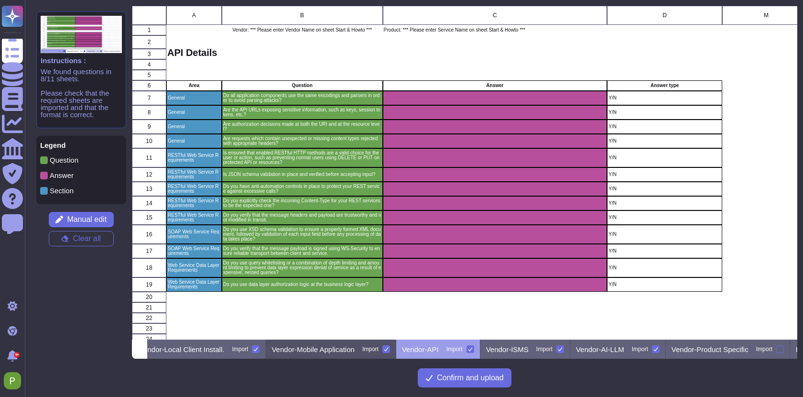
click at [354, 347] on p "Vendor-Mobile Application" at bounding box center [313, 349] width 83 height 7
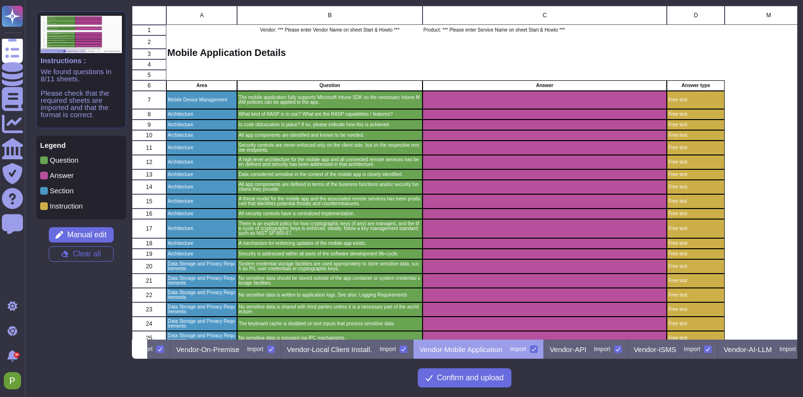
scroll to position [0, 275]
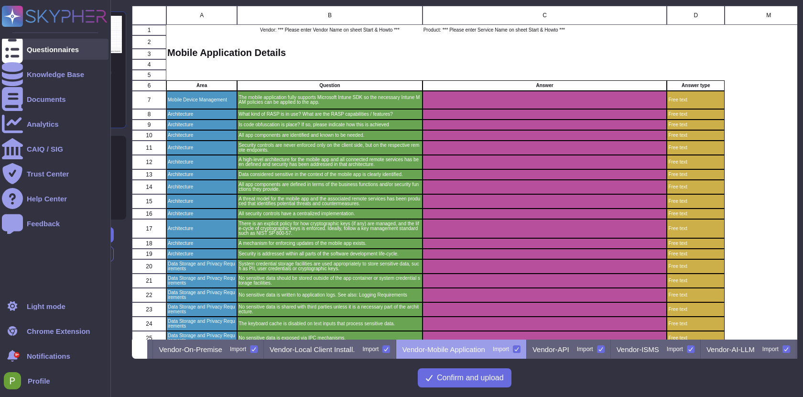
click at [32, 51] on div "Questionnaires" at bounding box center [53, 49] width 52 height 7
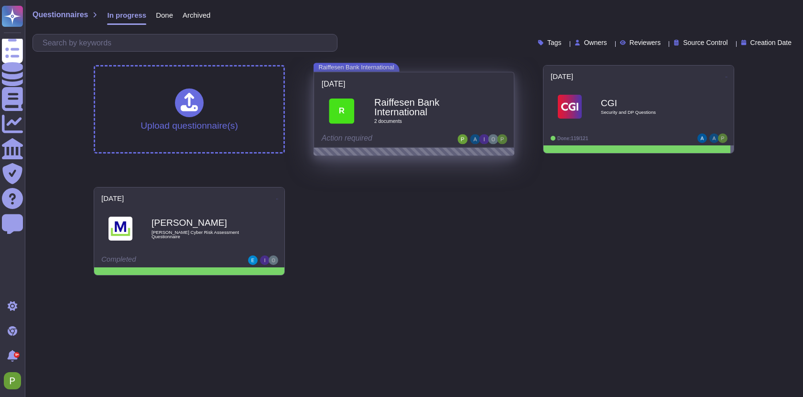
click at [338, 99] on div "R" at bounding box center [341, 110] width 25 height 25
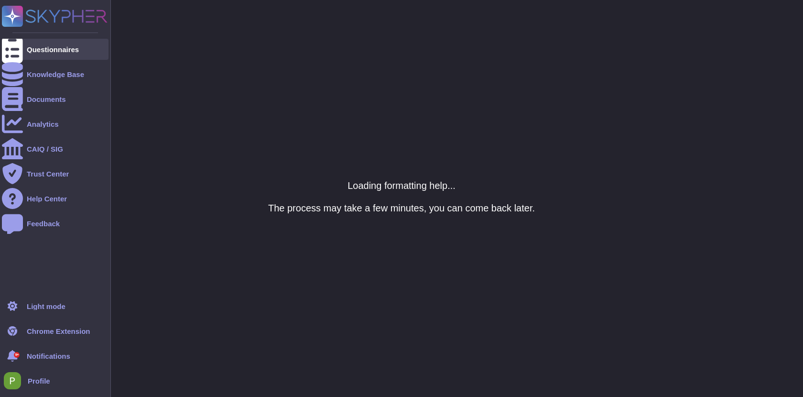
click at [34, 50] on div "Questionnaires" at bounding box center [53, 49] width 52 height 7
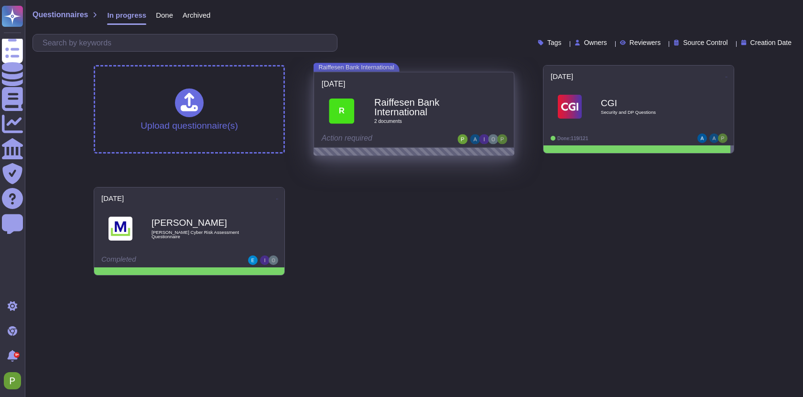
click at [359, 138] on span "Action required" at bounding box center [347, 137] width 51 height 9
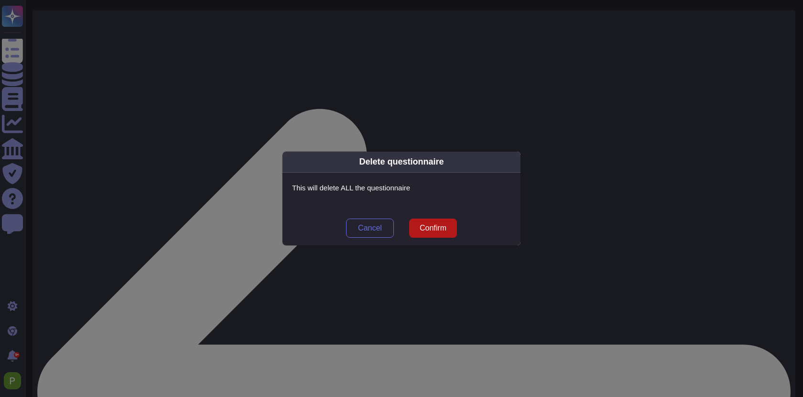
click at [427, 226] on span "Confirm" at bounding box center [433, 228] width 27 height 8
